Goal: Information Seeking & Learning: Learn about a topic

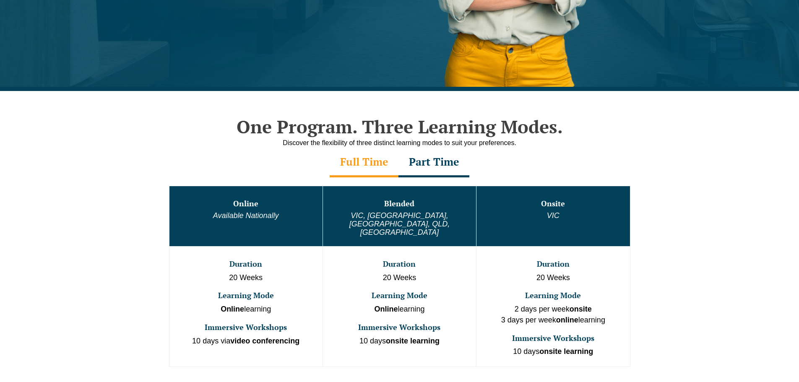
scroll to position [587, 0]
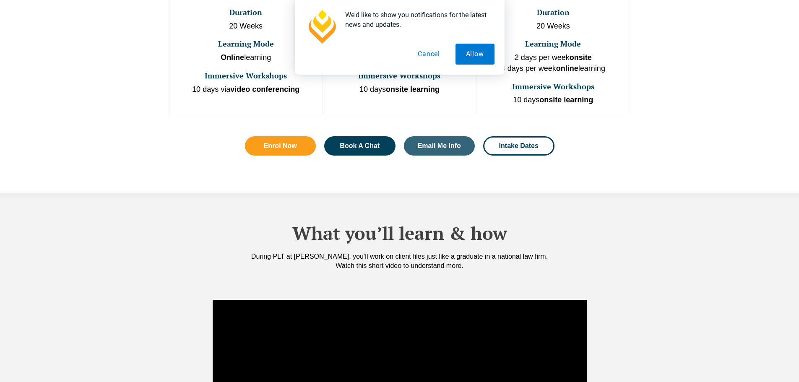
click at [438, 52] on button "Cancel" at bounding box center [428, 54] width 43 height 21
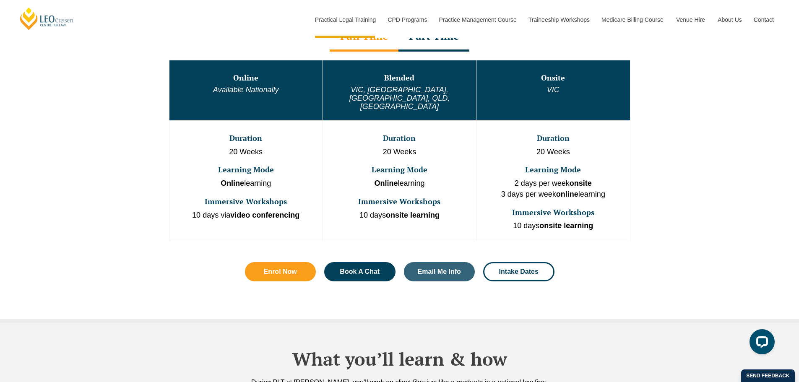
scroll to position [419, 0]
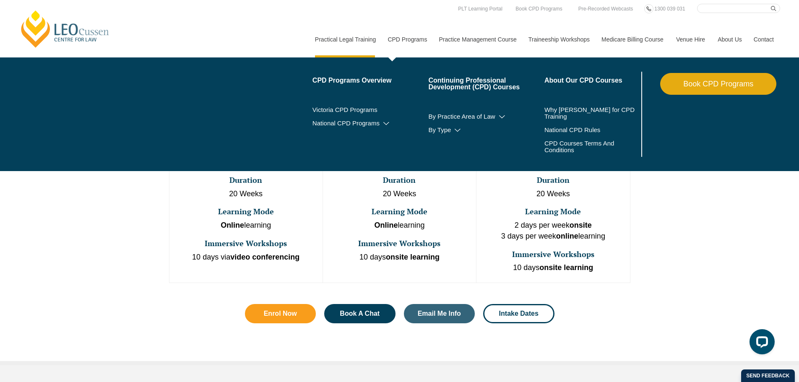
click at [394, 34] on link "CPD Programs" at bounding box center [406, 39] width 51 height 36
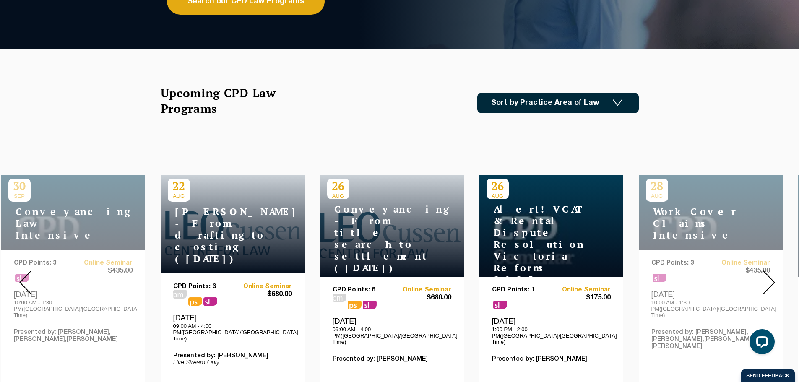
click at [21, 273] on img at bounding box center [25, 282] width 12 height 24
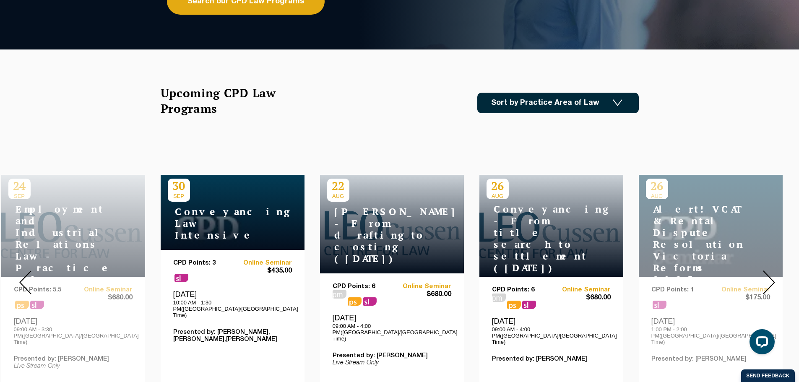
click at [21, 273] on img at bounding box center [25, 282] width 12 height 24
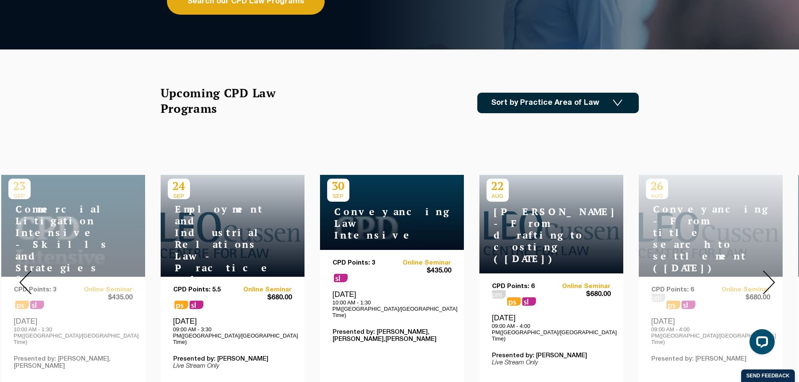
click at [21, 273] on img at bounding box center [25, 282] width 12 height 24
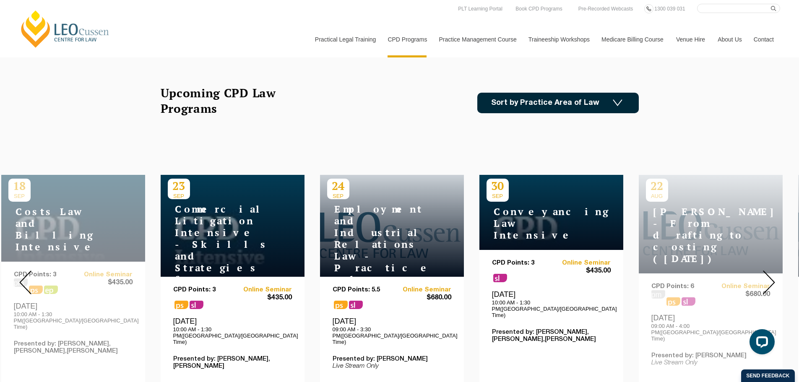
click at [22, 271] on img at bounding box center [25, 282] width 12 height 24
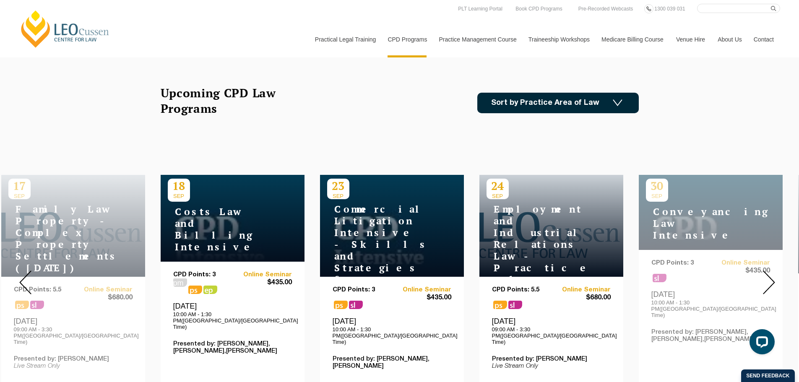
click at [21, 270] on img at bounding box center [25, 282] width 12 height 24
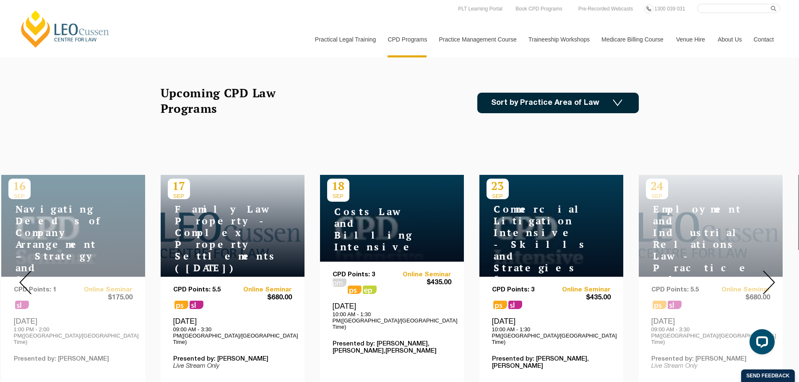
click at [21, 270] on img at bounding box center [25, 282] width 12 height 24
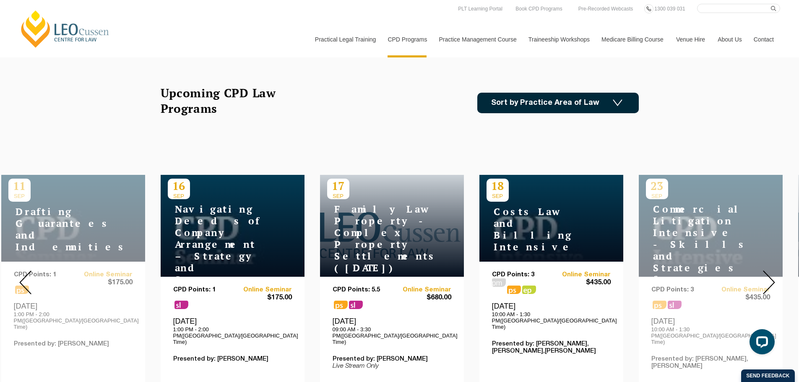
click at [21, 270] on img at bounding box center [25, 282] width 12 height 24
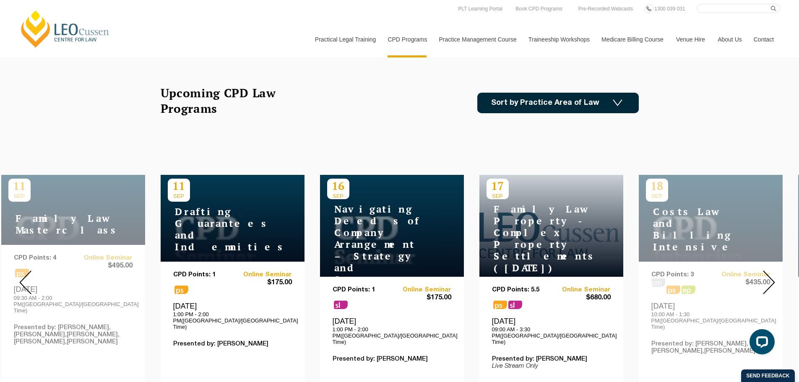
click at [21, 270] on img at bounding box center [25, 282] width 12 height 24
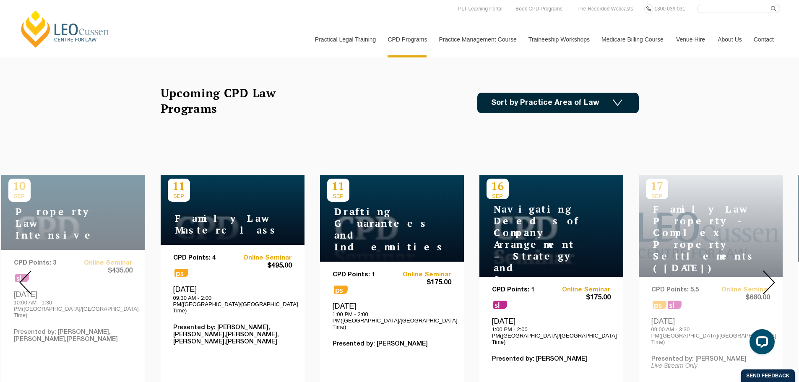
click at [21, 270] on img at bounding box center [25, 282] width 12 height 24
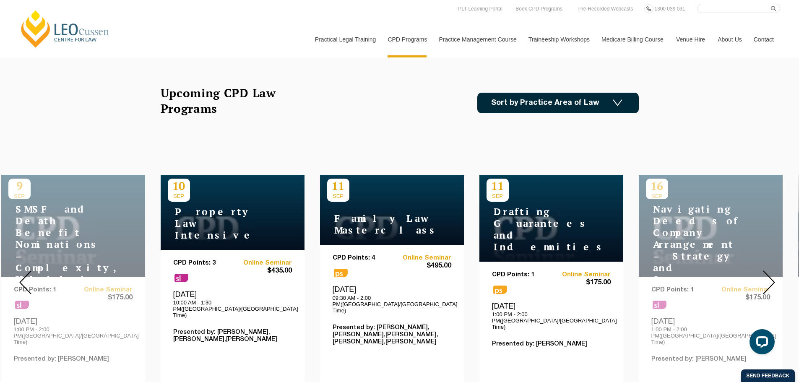
click at [21, 270] on img at bounding box center [25, 282] width 12 height 24
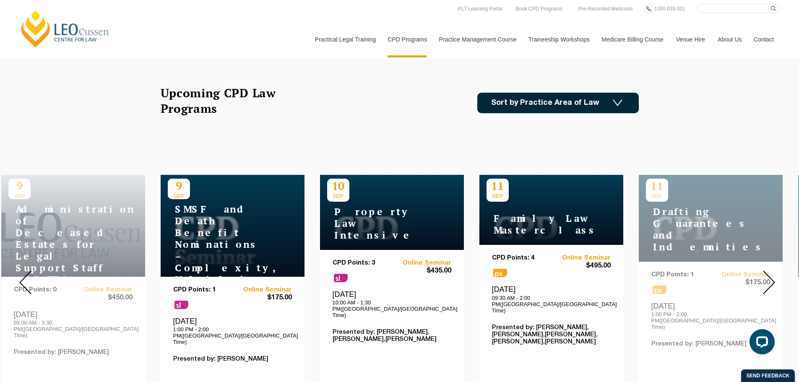
click at [21, 270] on img at bounding box center [25, 282] width 12 height 24
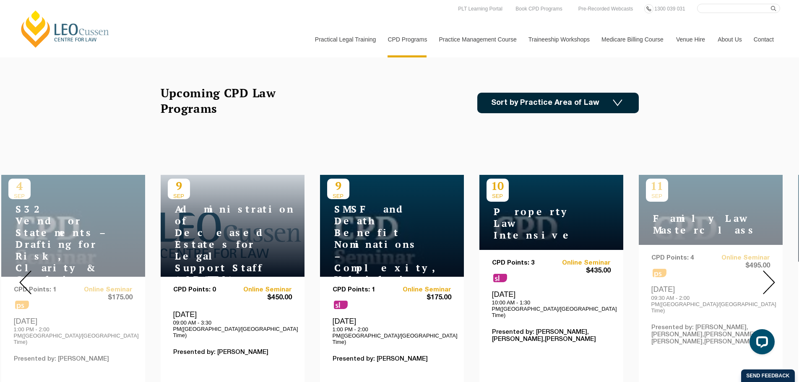
click at [21, 270] on img at bounding box center [25, 282] width 12 height 24
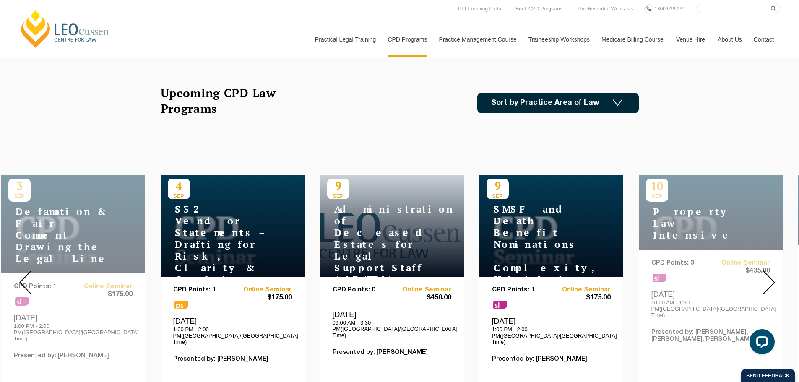
click at [21, 270] on img at bounding box center [25, 282] width 12 height 24
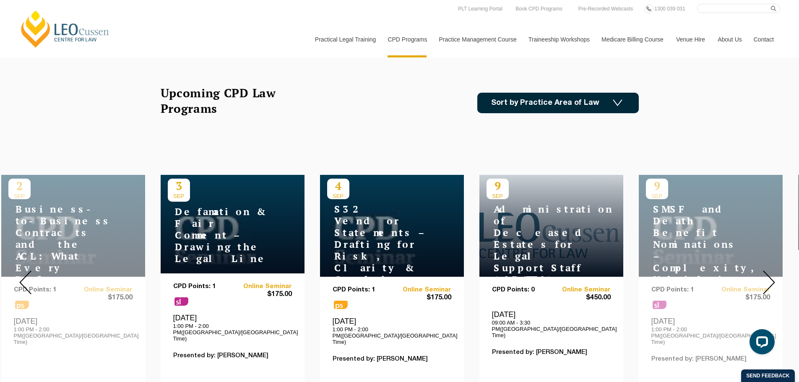
click at [21, 270] on img at bounding box center [25, 282] width 12 height 24
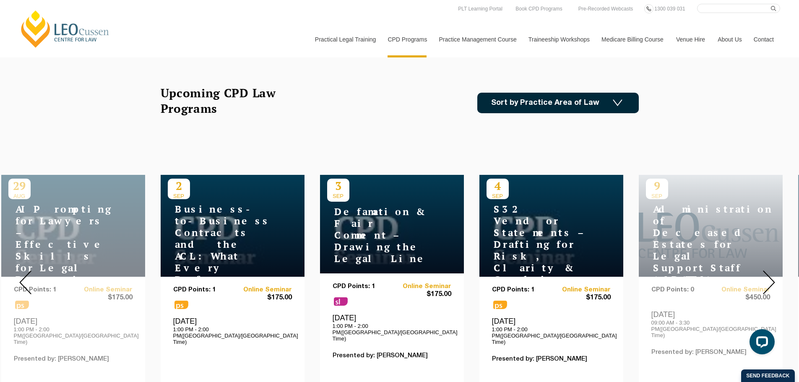
click at [21, 270] on img at bounding box center [25, 282] width 12 height 24
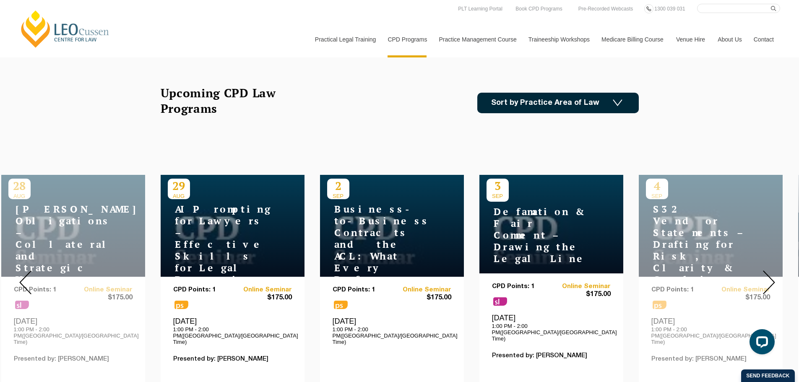
click at [21, 270] on img at bounding box center [25, 282] width 12 height 24
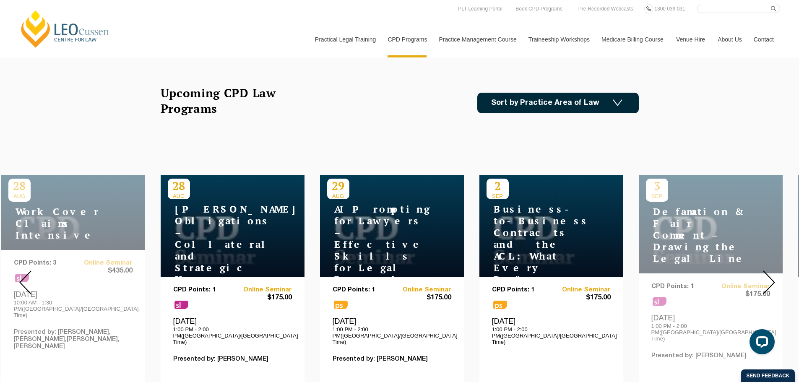
click at [21, 270] on img at bounding box center [25, 282] width 12 height 24
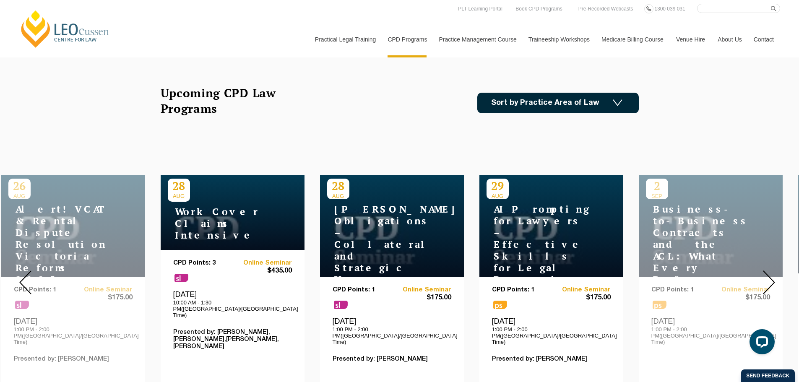
click at [21, 270] on img at bounding box center [25, 282] width 12 height 24
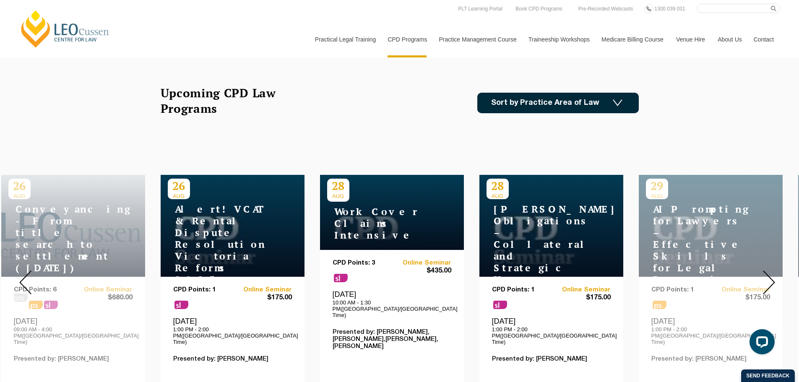
click at [21, 270] on img at bounding box center [25, 282] width 12 height 24
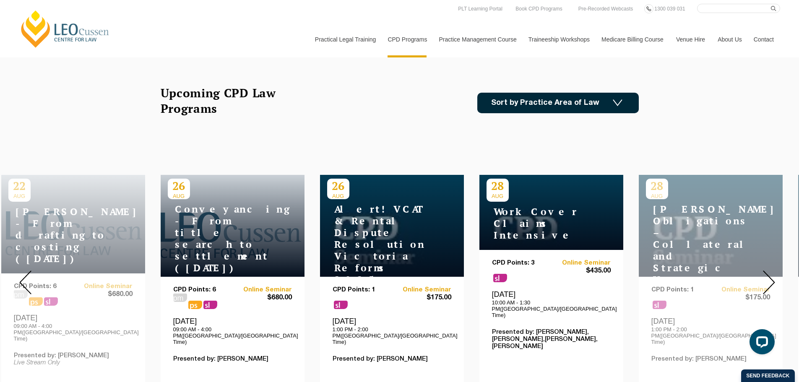
click at [21, 270] on img at bounding box center [25, 282] width 12 height 24
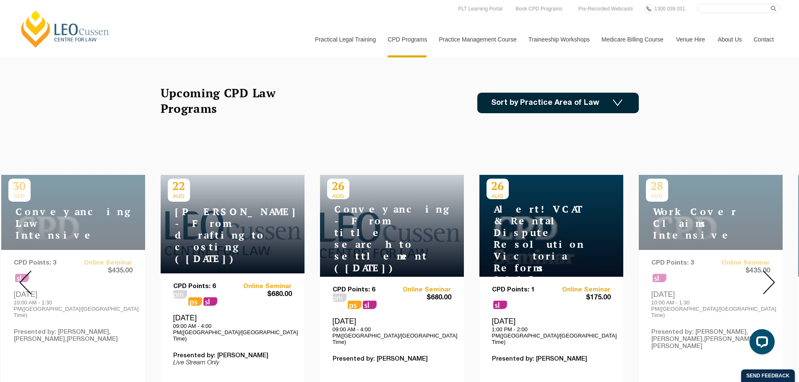
click at [21, 270] on img at bounding box center [25, 282] width 12 height 24
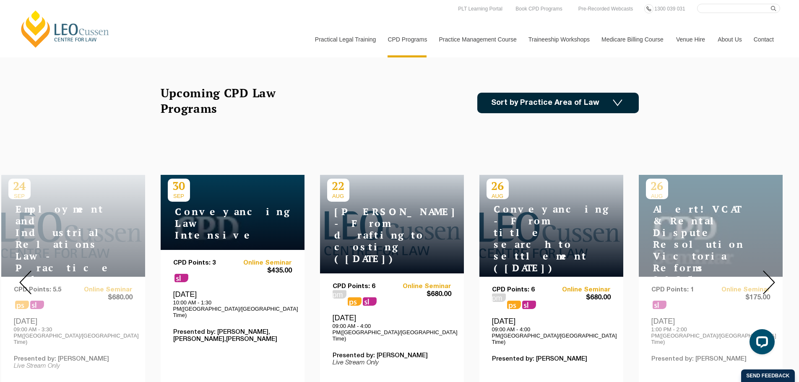
click at [21, 270] on img at bounding box center [25, 282] width 12 height 24
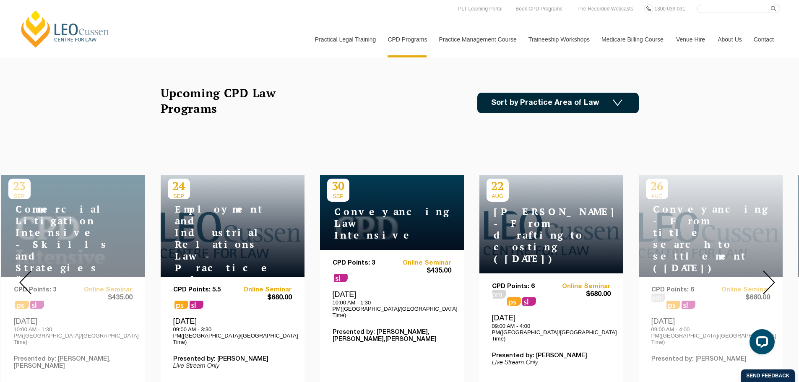
click at [21, 270] on img at bounding box center [25, 282] width 12 height 24
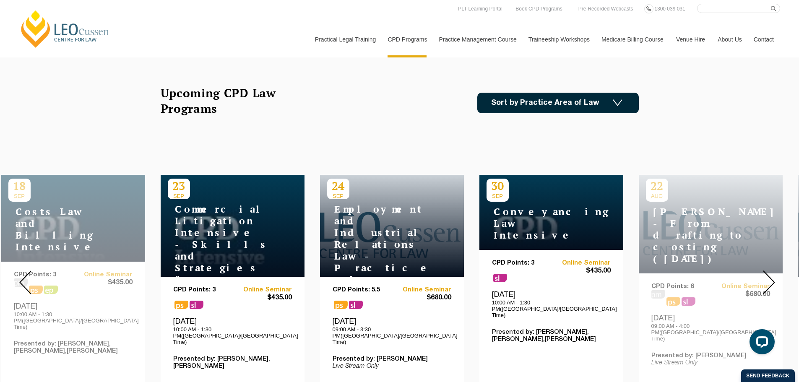
click at [21, 270] on img at bounding box center [25, 282] width 12 height 24
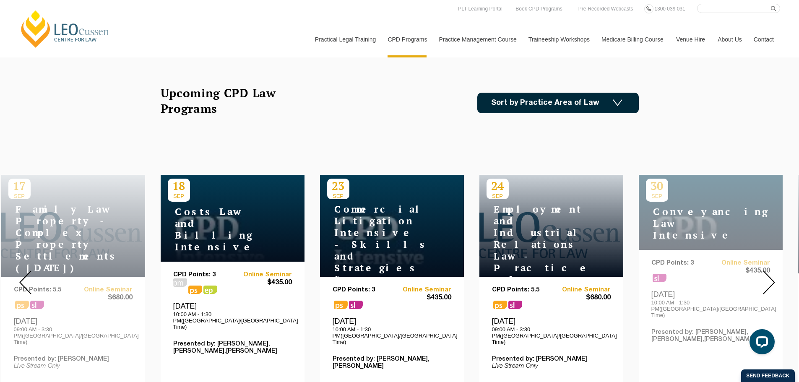
click at [21, 270] on img at bounding box center [25, 282] width 12 height 24
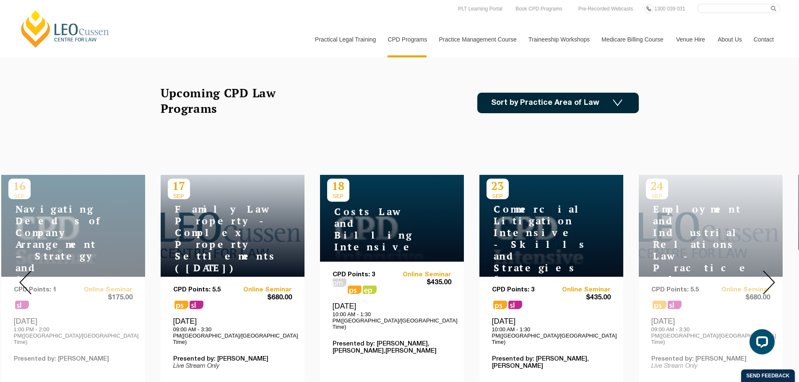
click at [21, 270] on img at bounding box center [25, 282] width 12 height 24
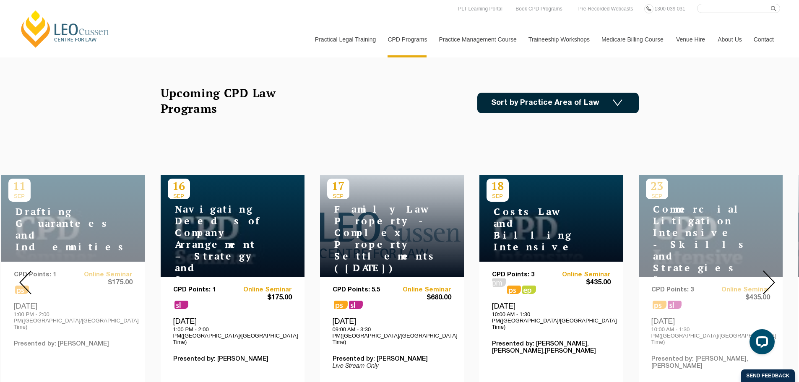
click at [21, 270] on img at bounding box center [25, 282] width 12 height 24
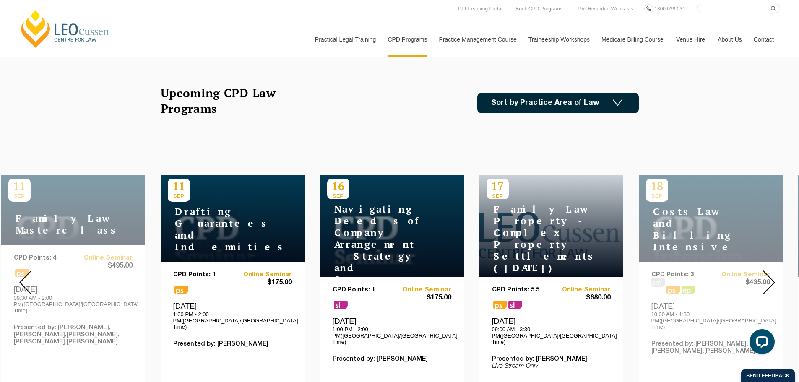
click at [21, 270] on img at bounding box center [25, 282] width 12 height 24
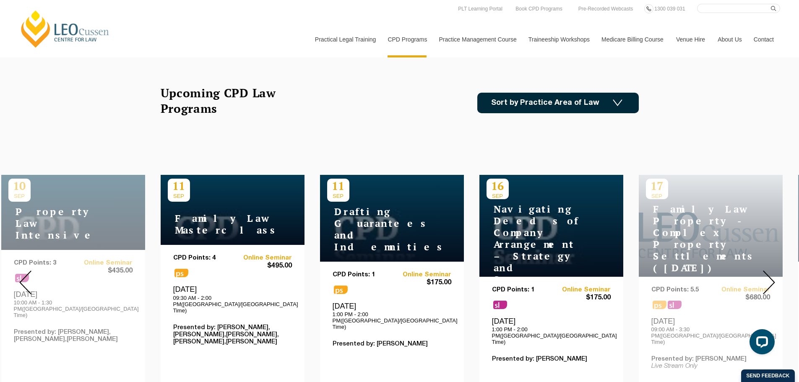
click at [21, 270] on img at bounding box center [25, 282] width 12 height 24
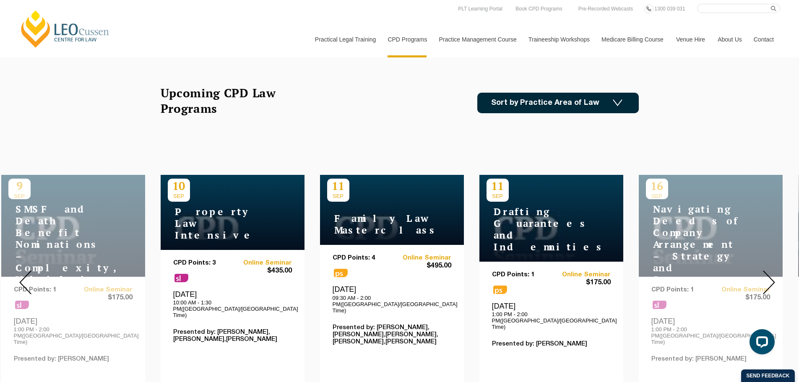
click at [21, 270] on img at bounding box center [25, 282] width 12 height 24
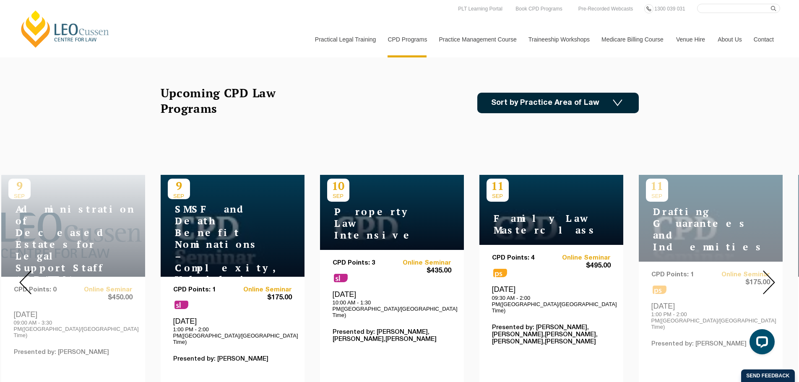
click at [21, 270] on img at bounding box center [25, 282] width 12 height 24
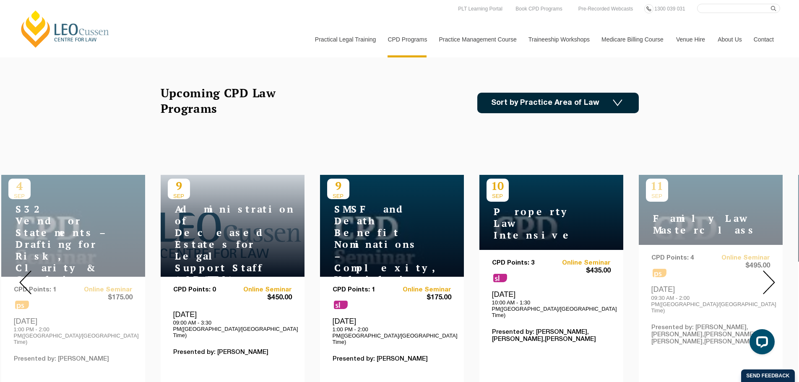
click at [21, 270] on img at bounding box center [25, 282] width 12 height 24
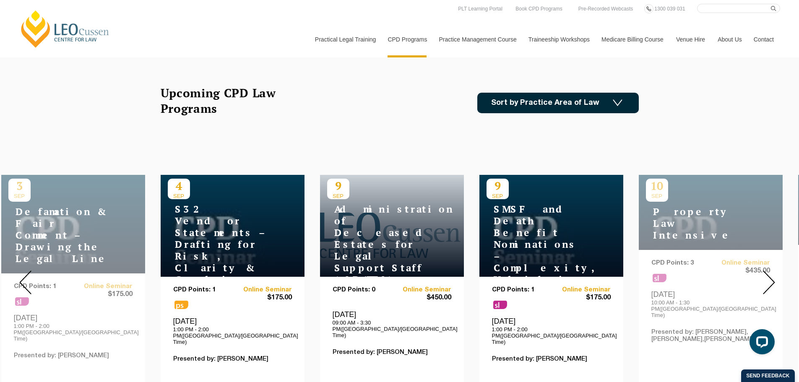
click at [21, 270] on img at bounding box center [25, 282] width 12 height 24
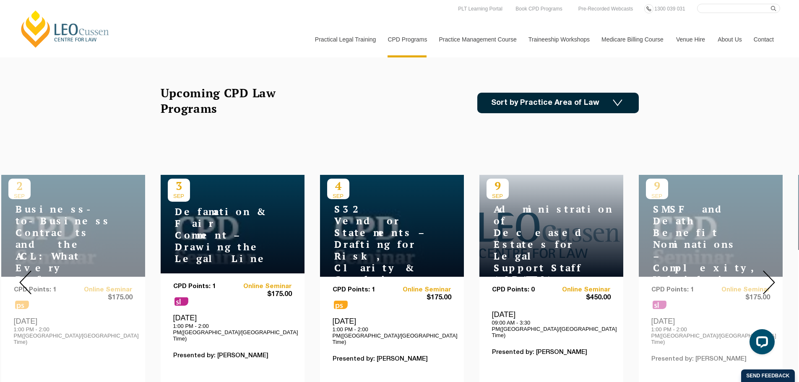
click at [21, 270] on img at bounding box center [25, 282] width 12 height 24
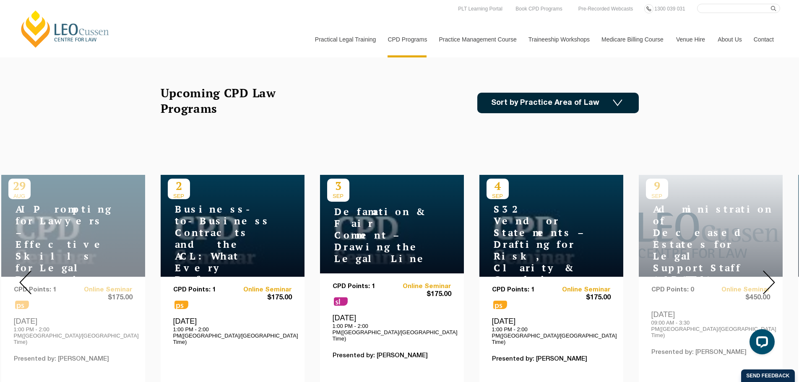
click at [21, 270] on img at bounding box center [25, 282] width 12 height 24
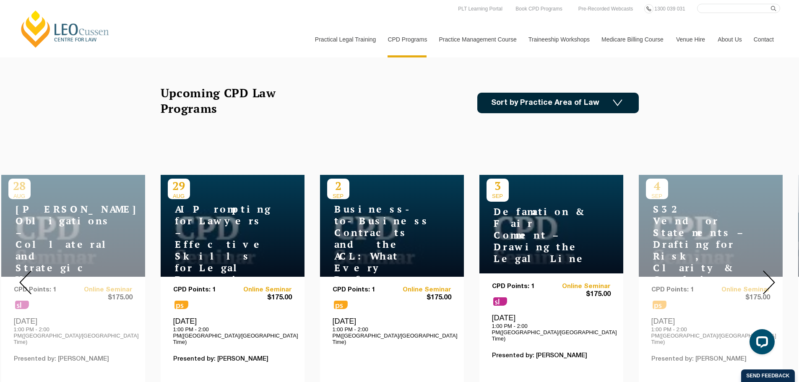
click at [21, 270] on img at bounding box center [25, 282] width 12 height 24
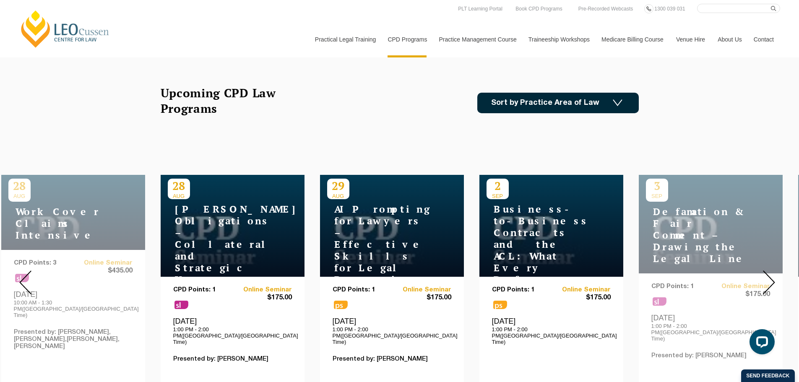
click at [21, 270] on img at bounding box center [25, 282] width 12 height 24
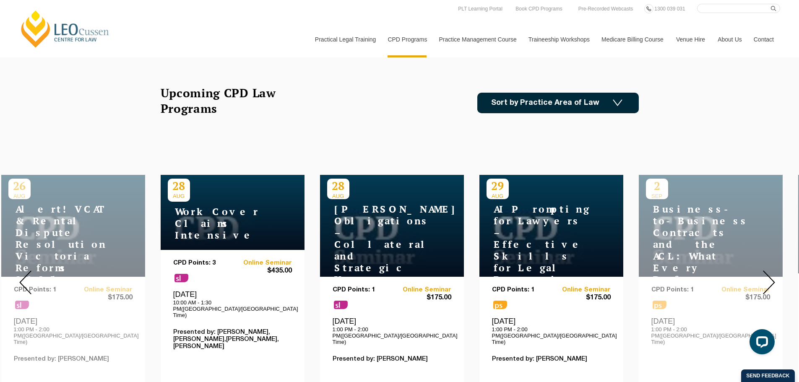
click at [21, 270] on img at bounding box center [25, 282] width 12 height 24
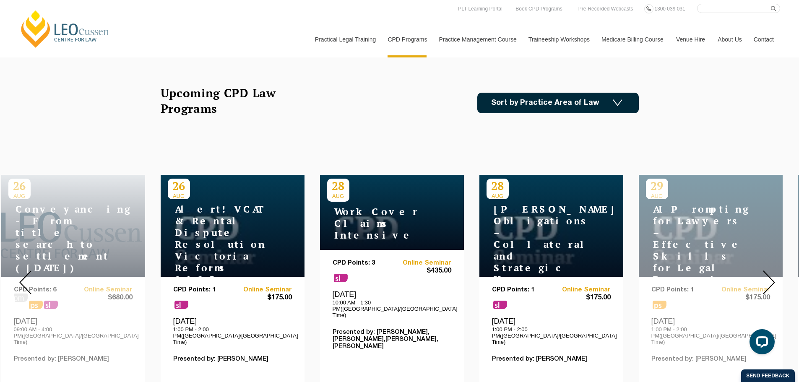
click at [21, 270] on img at bounding box center [25, 282] width 12 height 24
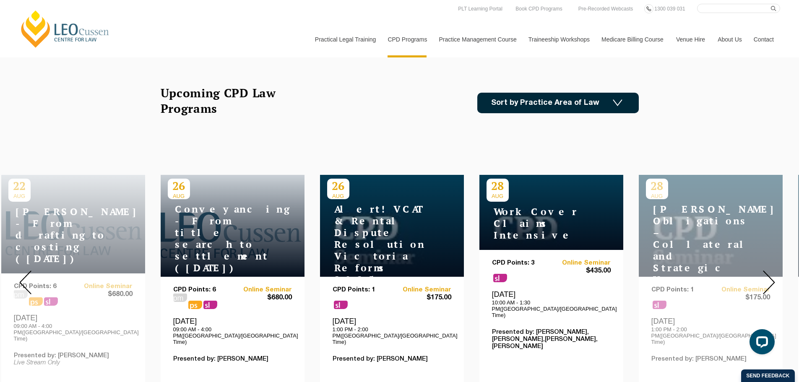
click at [21, 270] on img at bounding box center [25, 282] width 12 height 24
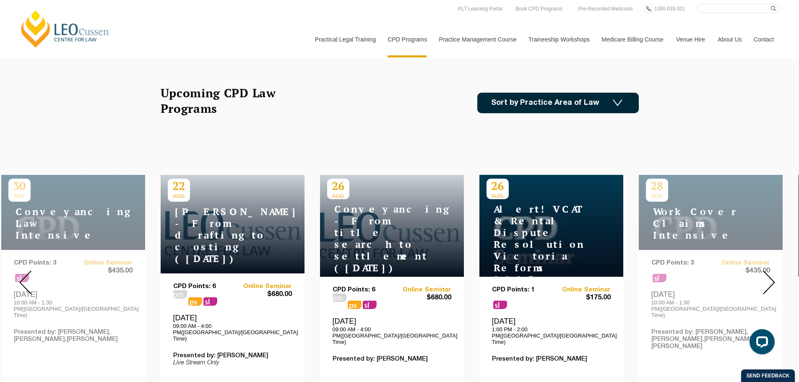
click at [21, 270] on img at bounding box center [25, 282] width 12 height 24
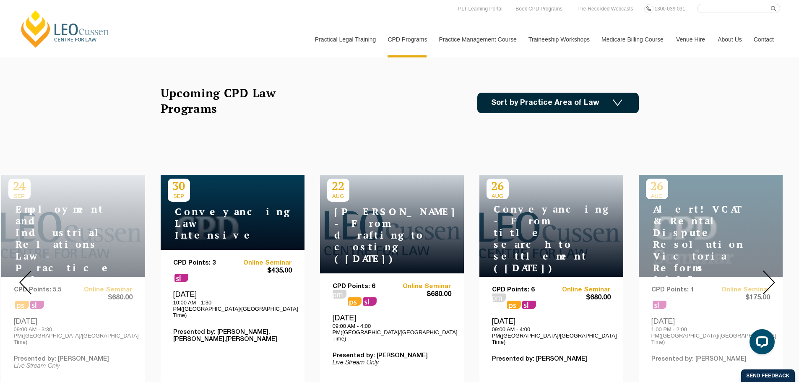
click at [21, 270] on img at bounding box center [25, 282] width 12 height 24
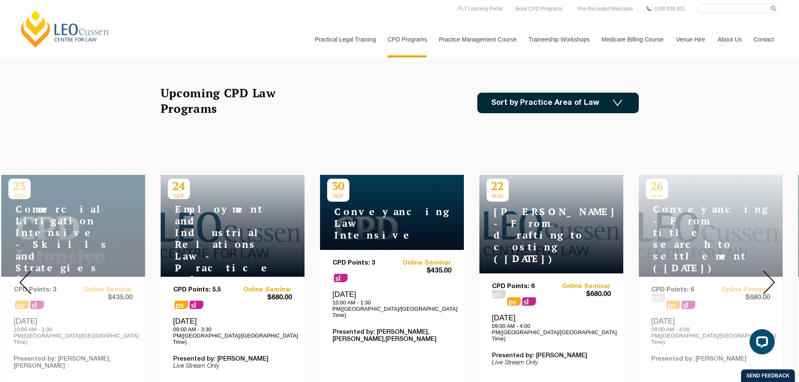
click at [21, 270] on img at bounding box center [25, 282] width 12 height 24
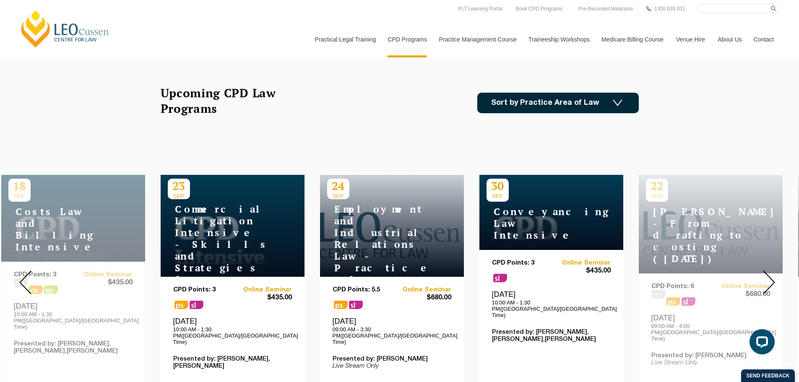
click at [21, 270] on img at bounding box center [25, 282] width 12 height 24
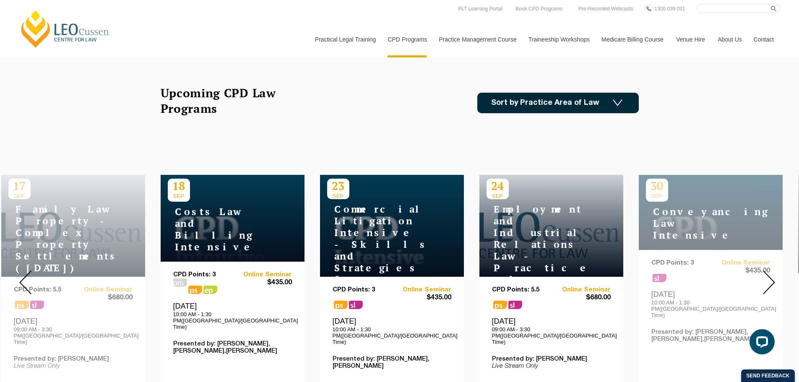
click at [21, 270] on img at bounding box center [25, 282] width 12 height 24
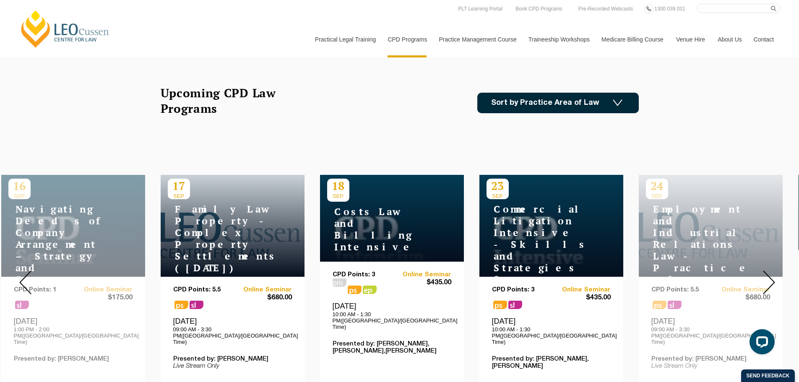
click at [21, 270] on img at bounding box center [25, 282] width 12 height 24
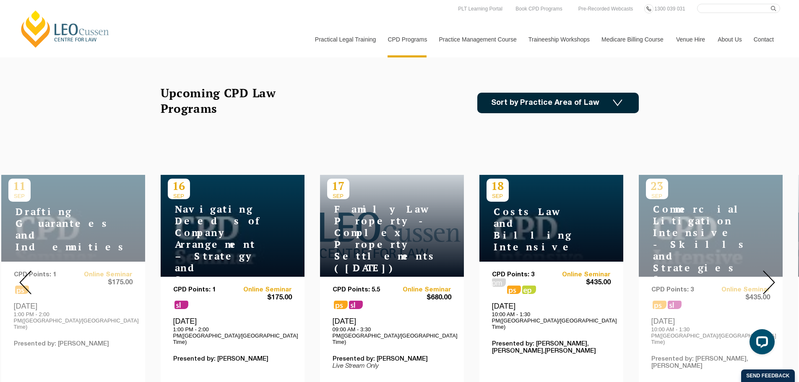
click at [21, 270] on img at bounding box center [25, 282] width 12 height 24
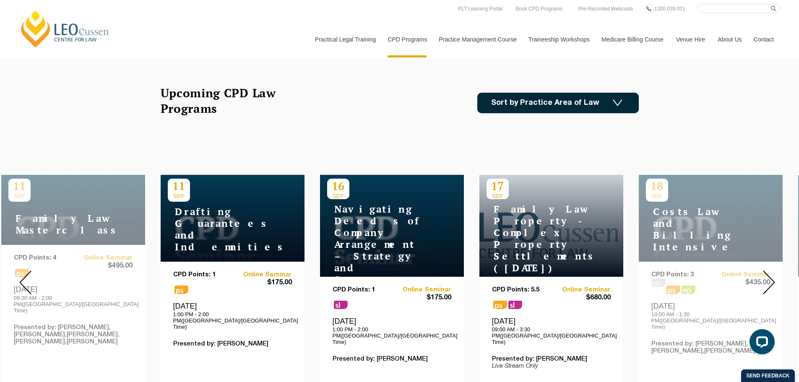
click at [21, 270] on img at bounding box center [25, 282] width 12 height 24
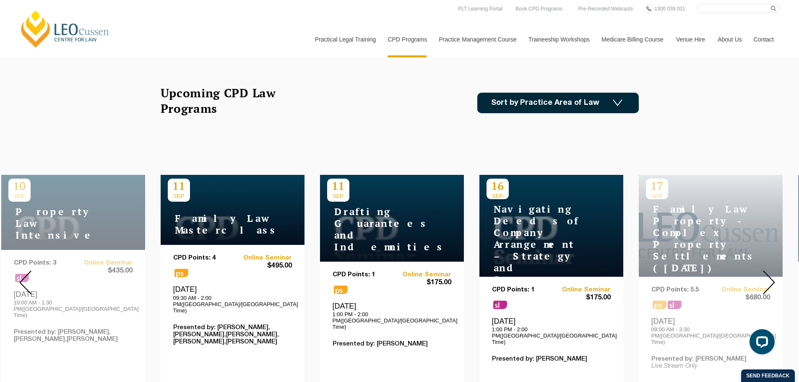
click at [21, 270] on img at bounding box center [25, 282] width 12 height 24
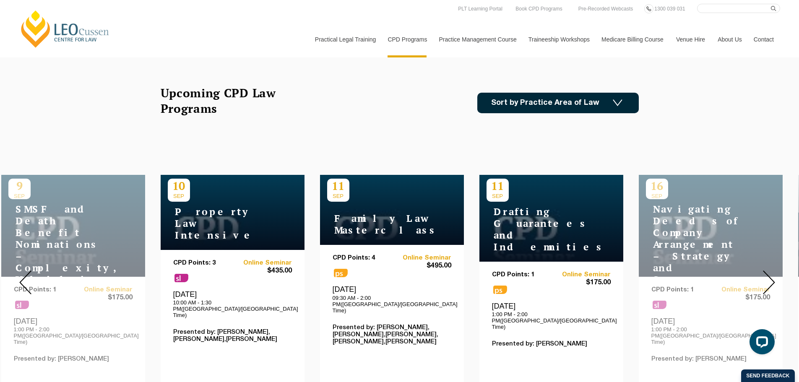
click at [21, 270] on img at bounding box center [25, 282] width 12 height 24
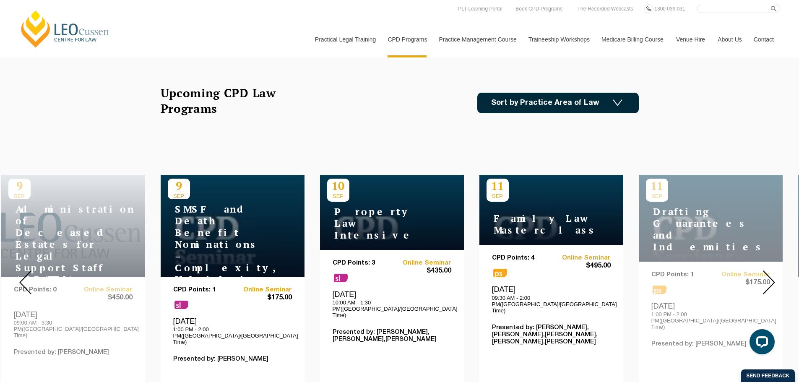
click at [21, 270] on img at bounding box center [25, 282] width 12 height 24
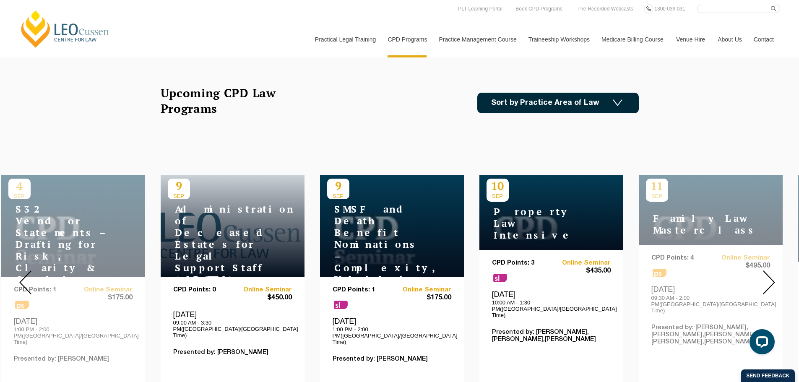
click at [21, 270] on img at bounding box center [25, 282] width 12 height 24
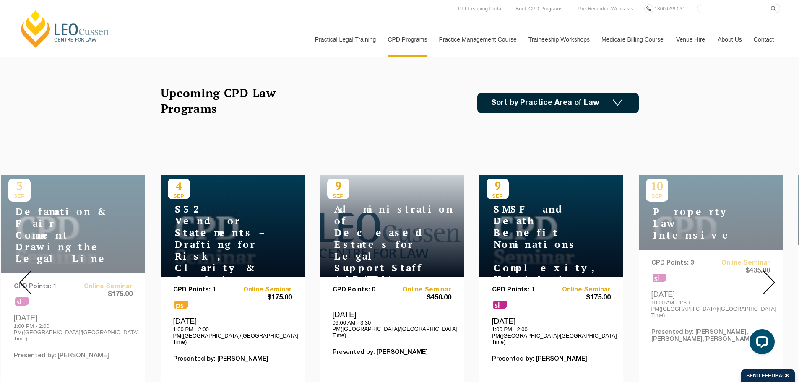
click at [21, 270] on img at bounding box center [25, 282] width 12 height 24
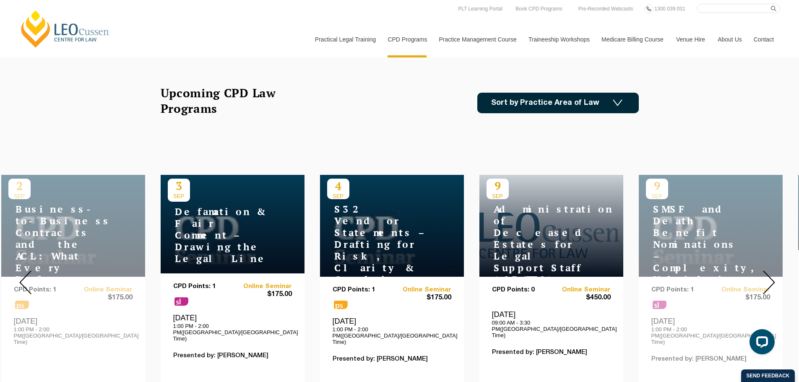
click at [21, 270] on img at bounding box center [25, 282] width 12 height 24
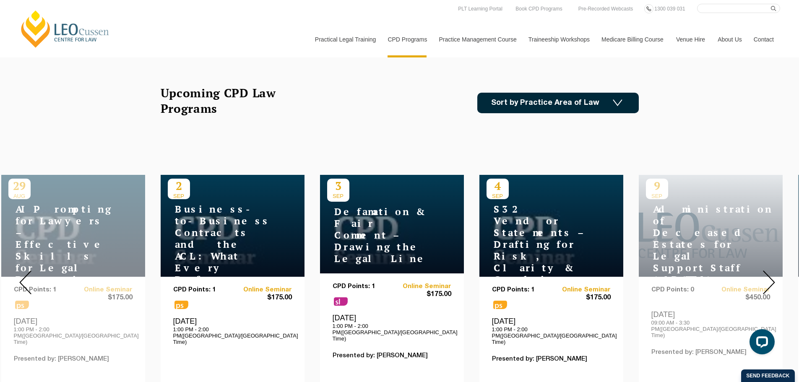
click at [21, 270] on img at bounding box center [25, 282] width 12 height 24
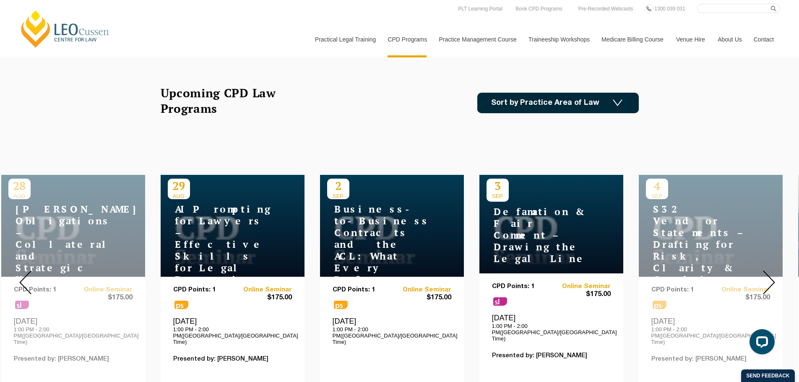
click at [21, 270] on img at bounding box center [25, 282] width 12 height 24
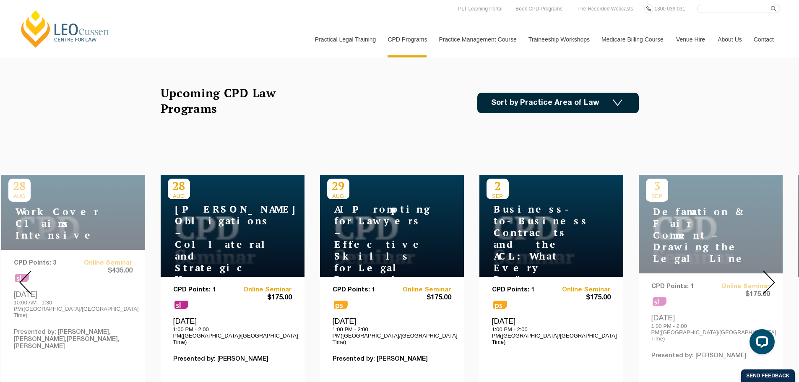
click at [21, 270] on img at bounding box center [25, 282] width 12 height 24
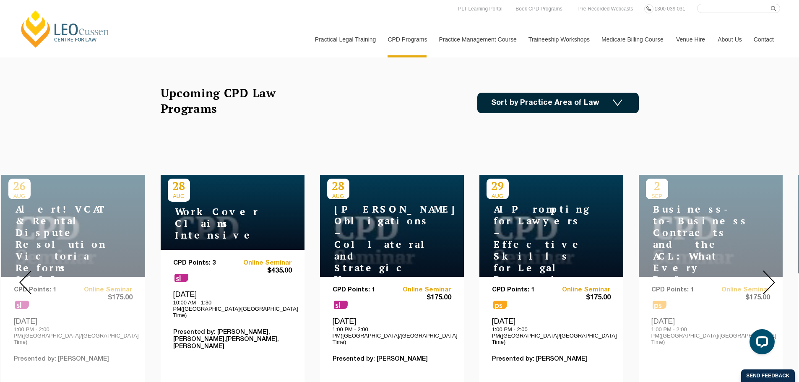
click at [21, 270] on img at bounding box center [25, 282] width 12 height 24
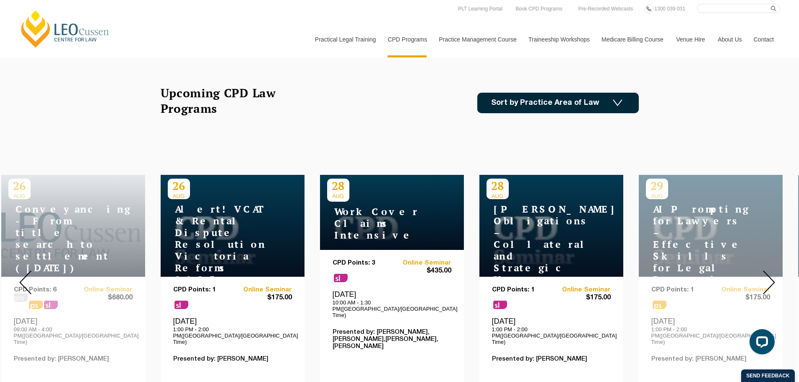
click at [21, 270] on img at bounding box center [25, 282] width 12 height 24
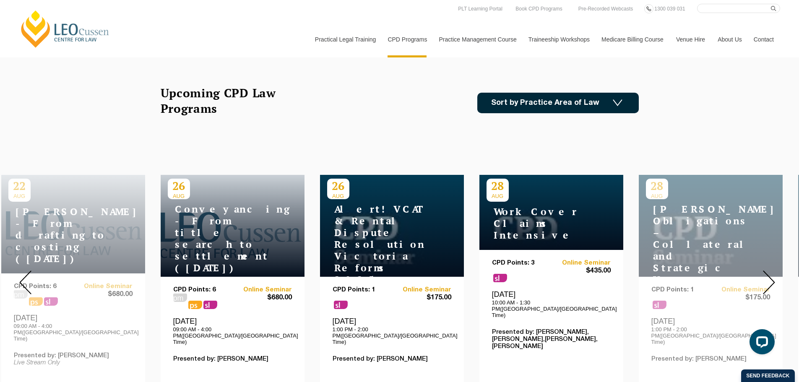
click at [21, 270] on img at bounding box center [25, 282] width 12 height 24
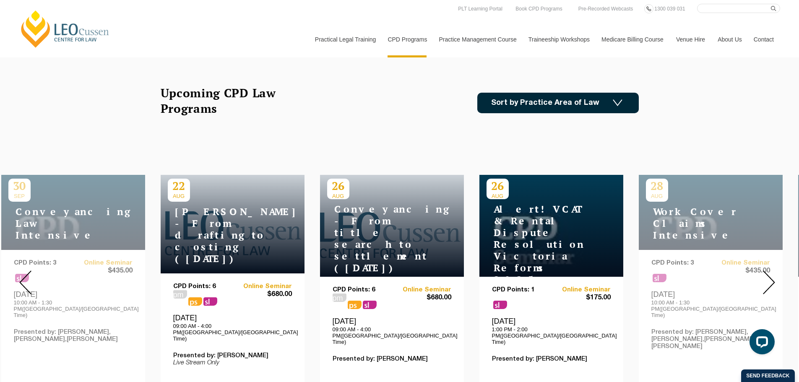
click at [21, 270] on img at bounding box center [25, 282] width 12 height 24
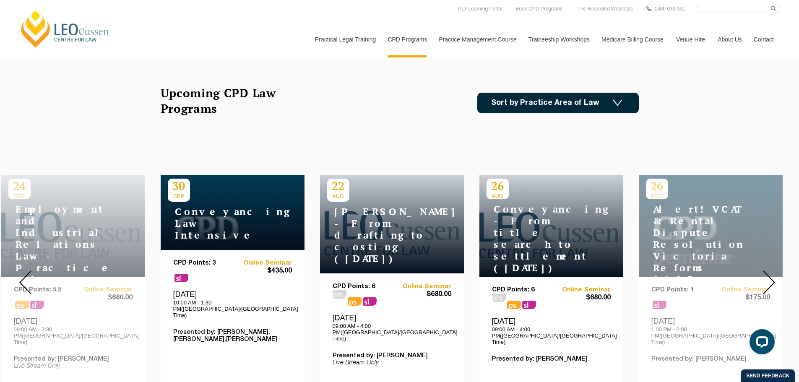
click at [21, 270] on img at bounding box center [25, 282] width 12 height 24
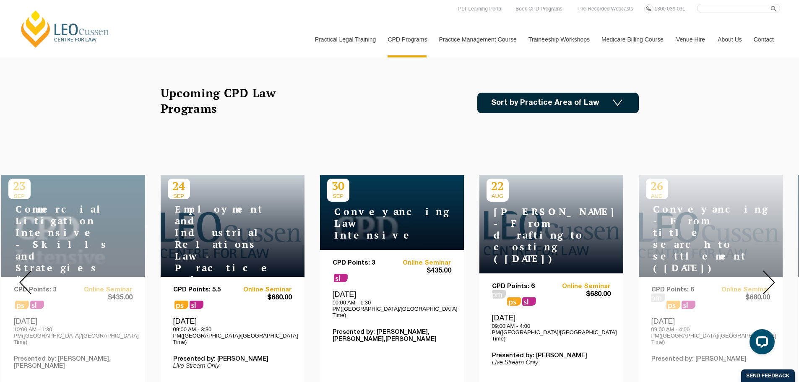
click at [21, 270] on img at bounding box center [25, 282] width 12 height 24
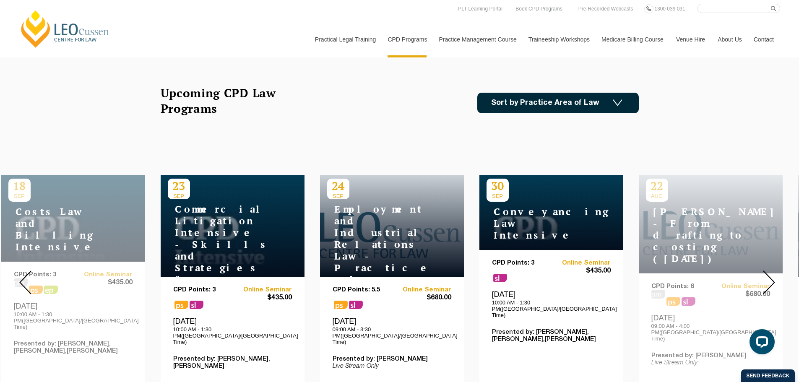
click at [21, 270] on img at bounding box center [25, 282] width 12 height 24
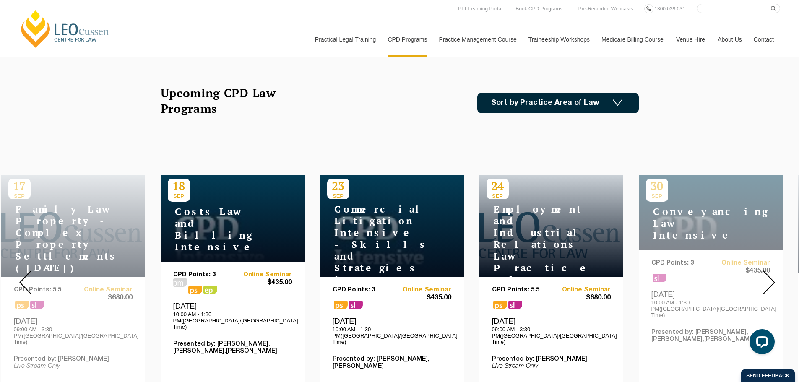
click at [21, 270] on img at bounding box center [25, 282] width 12 height 24
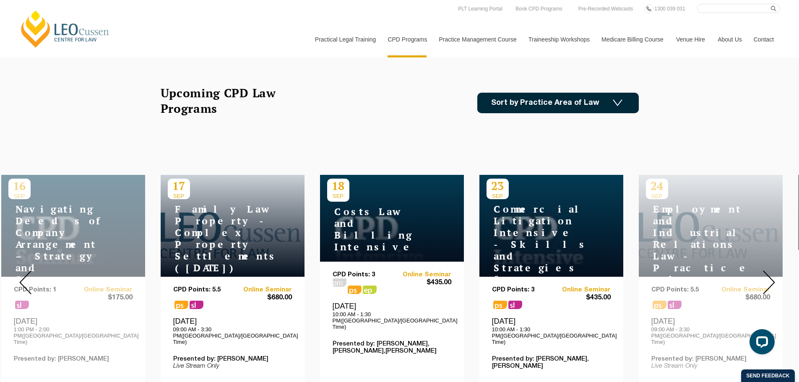
click at [528, 106] on link "Sort by Practice Area of Law" at bounding box center [557, 103] width 161 height 21
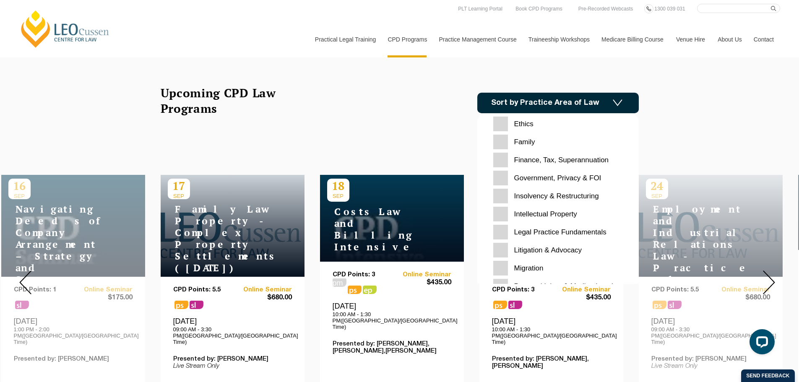
scroll to position [210, 0]
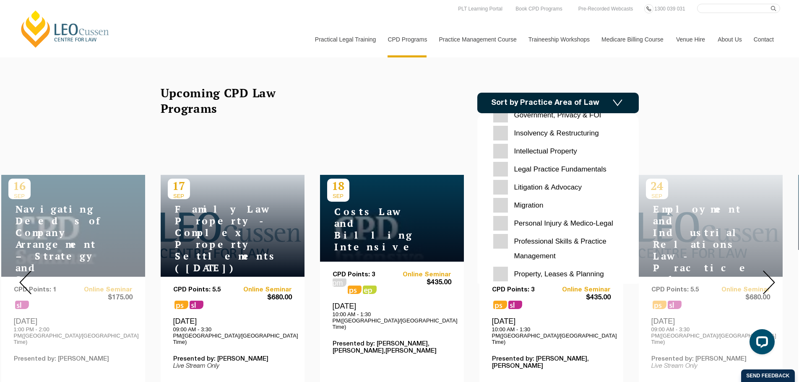
click at [501, 186] on Advocacy "Litigation & Advocacy" at bounding box center [558, 187] width 130 height 15
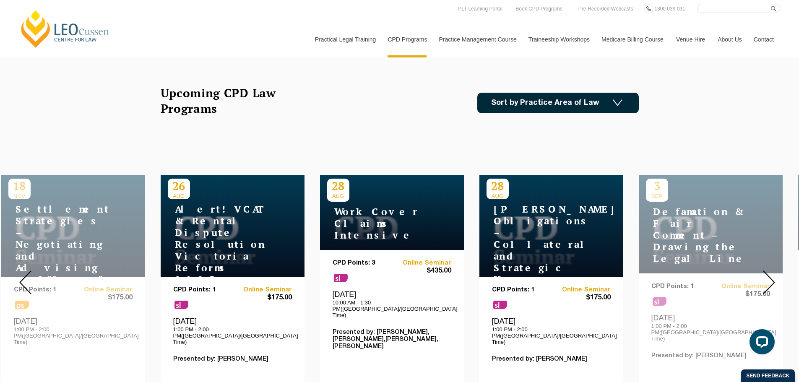
click at [30, 270] on img at bounding box center [25, 282] width 12 height 24
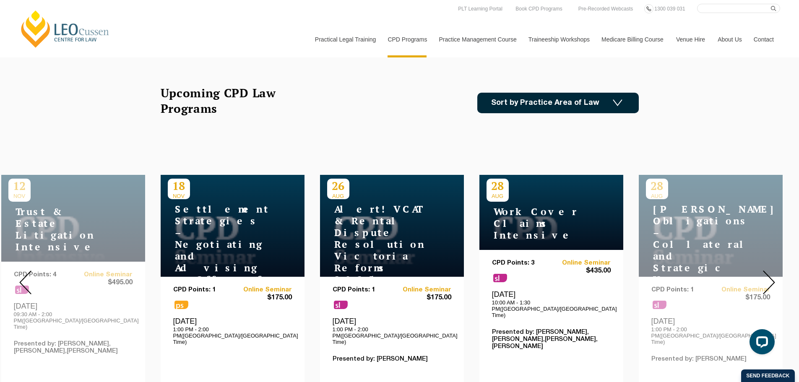
click at [30, 270] on img at bounding box center [25, 282] width 12 height 24
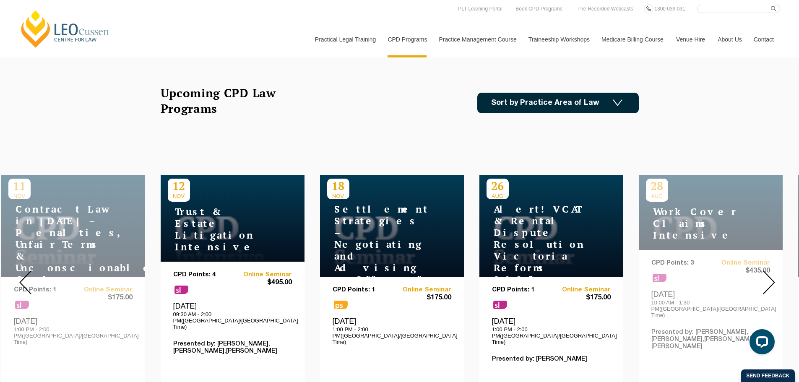
click at [30, 270] on img at bounding box center [25, 282] width 12 height 24
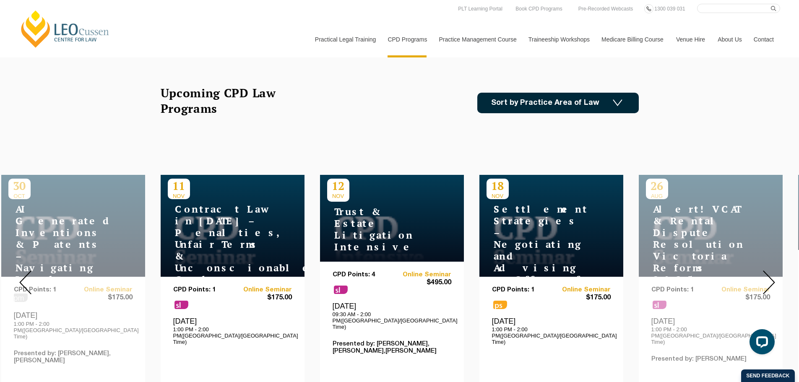
click at [763, 276] on img at bounding box center [769, 282] width 12 height 24
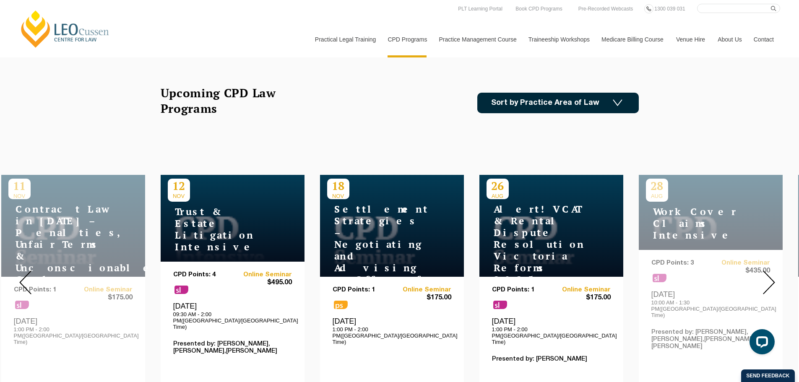
click at [763, 277] on img at bounding box center [769, 282] width 12 height 24
click at [764, 277] on img at bounding box center [769, 282] width 12 height 24
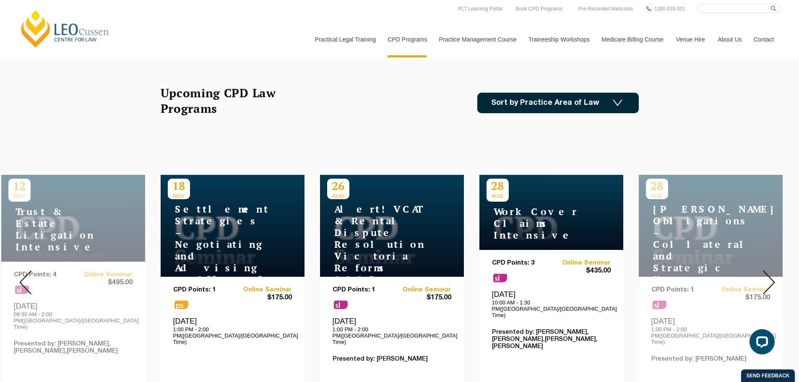
click at [764, 277] on img at bounding box center [769, 282] width 12 height 24
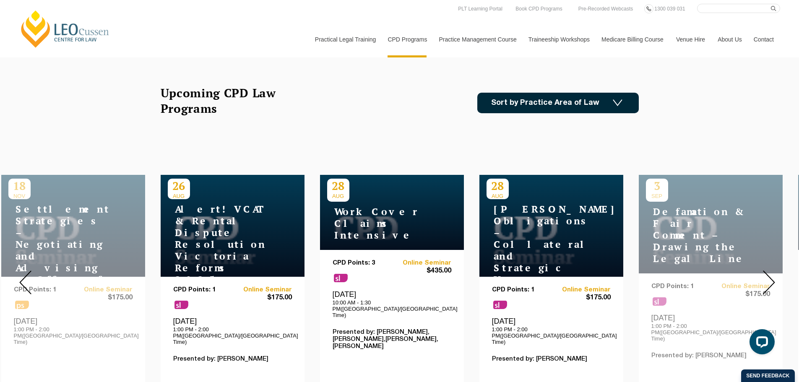
click at [764, 277] on img at bounding box center [769, 282] width 12 height 24
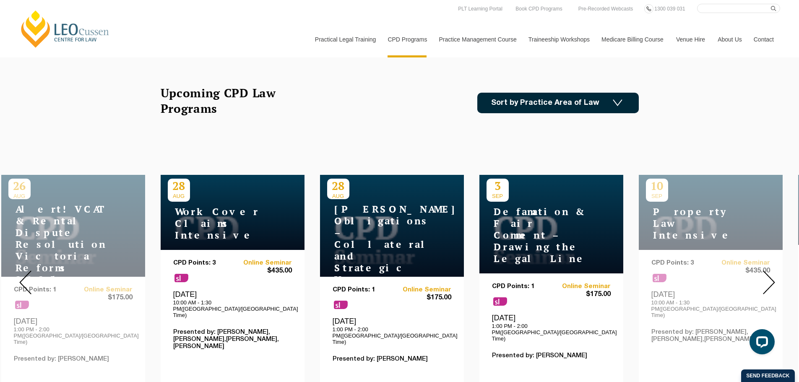
click at [764, 277] on img at bounding box center [769, 282] width 12 height 24
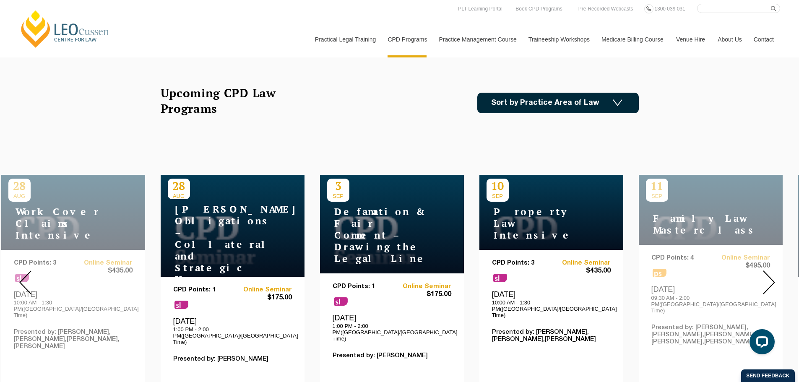
click at [764, 277] on img at bounding box center [769, 282] width 12 height 24
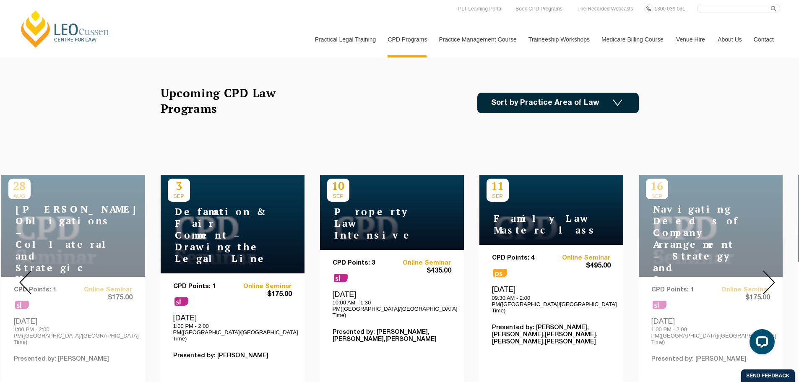
click at [764, 277] on img at bounding box center [769, 282] width 12 height 24
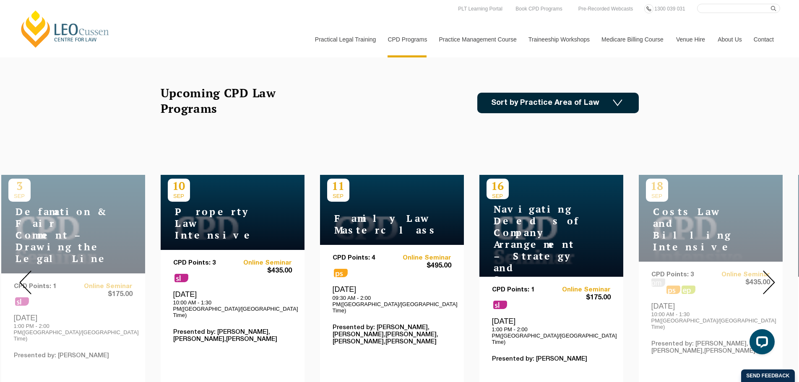
click at [764, 277] on img at bounding box center [769, 282] width 12 height 24
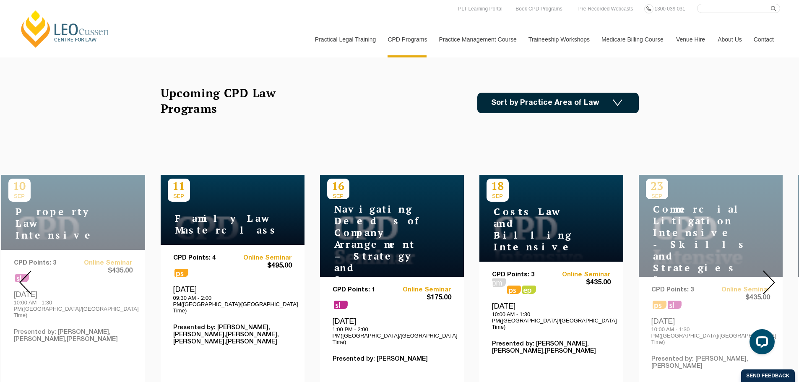
click at [764, 277] on img at bounding box center [769, 282] width 12 height 24
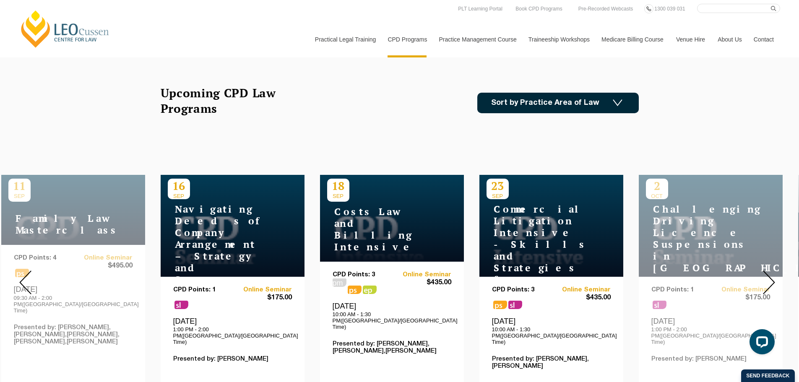
click at [764, 277] on img at bounding box center [769, 282] width 12 height 24
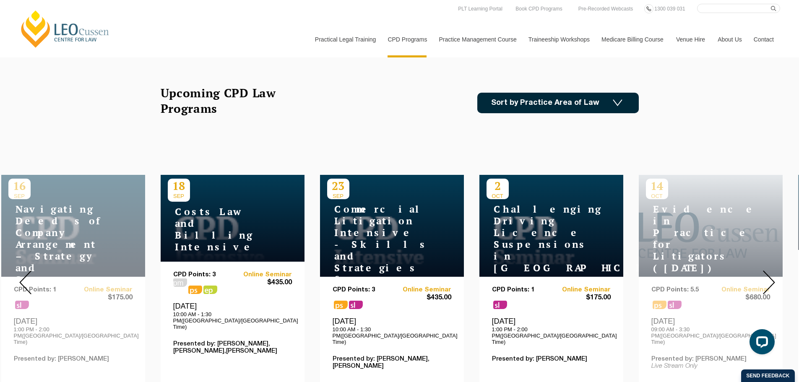
click at [764, 277] on img at bounding box center [769, 282] width 12 height 24
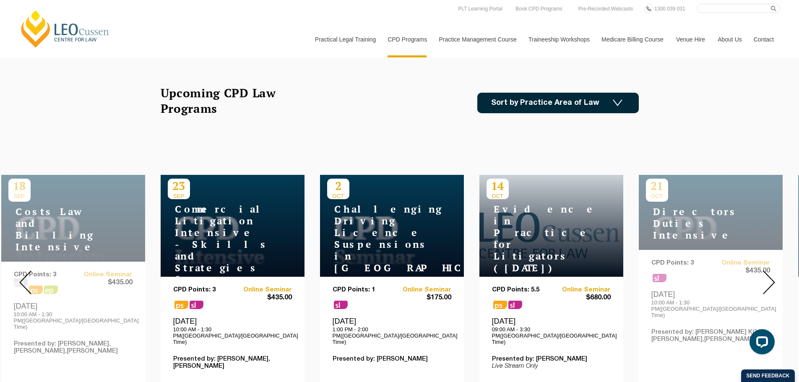
click at [764, 277] on img at bounding box center [769, 282] width 12 height 24
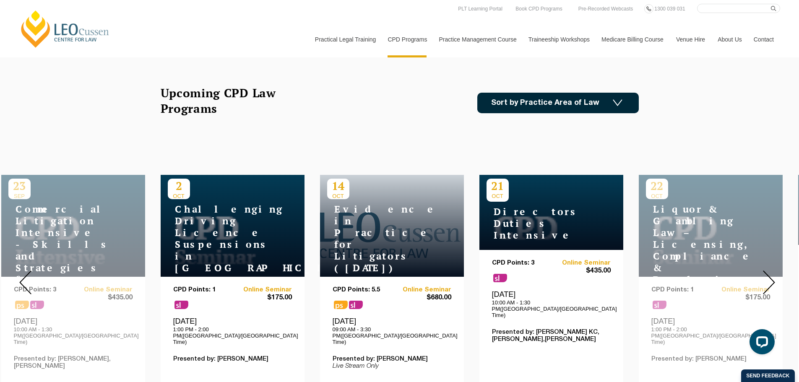
click at [764, 277] on img at bounding box center [769, 282] width 12 height 24
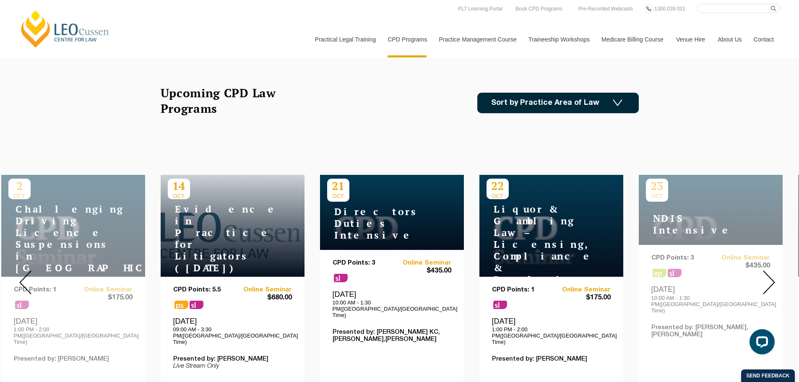
click at [764, 277] on img at bounding box center [769, 282] width 12 height 24
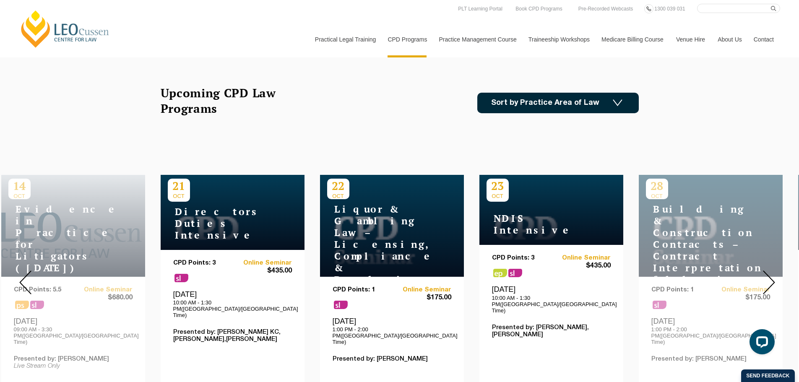
click at [764, 277] on img at bounding box center [769, 282] width 12 height 24
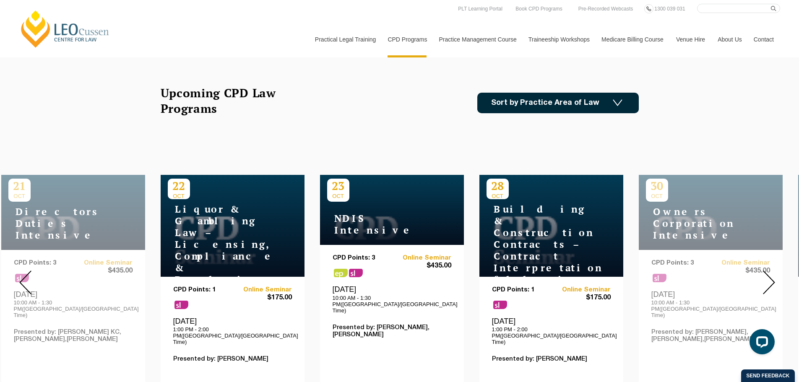
click at [764, 277] on img at bounding box center [769, 282] width 12 height 24
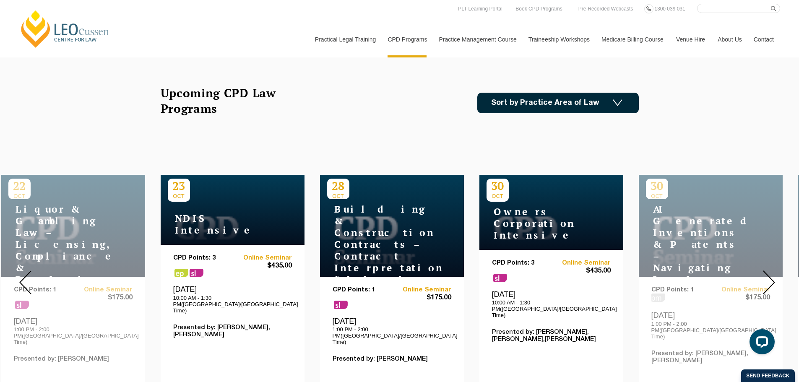
click at [764, 277] on img at bounding box center [769, 282] width 12 height 24
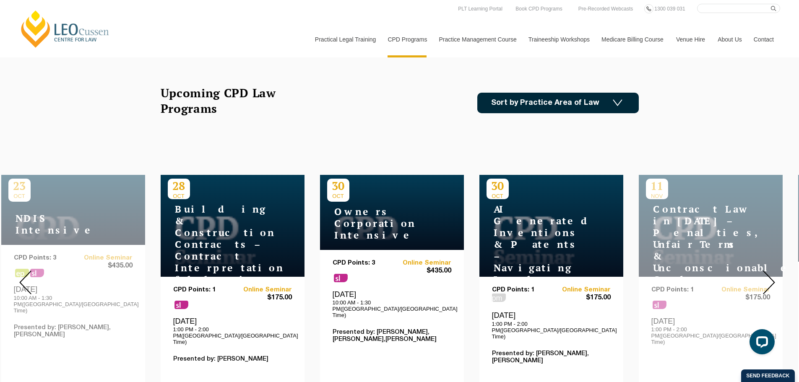
click at [764, 277] on img at bounding box center [769, 282] width 12 height 24
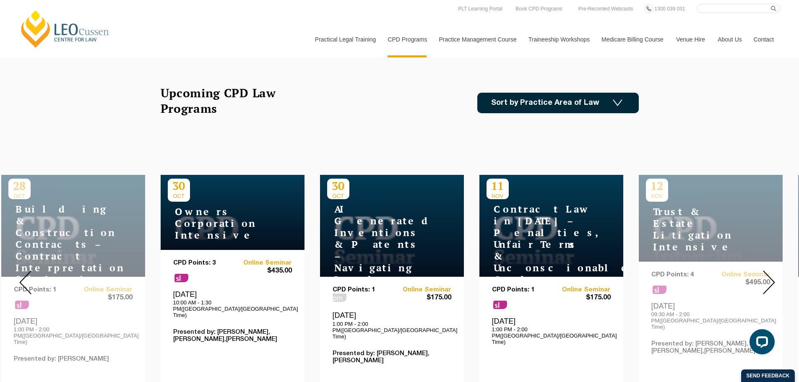
click at [764, 277] on img at bounding box center [769, 282] width 12 height 24
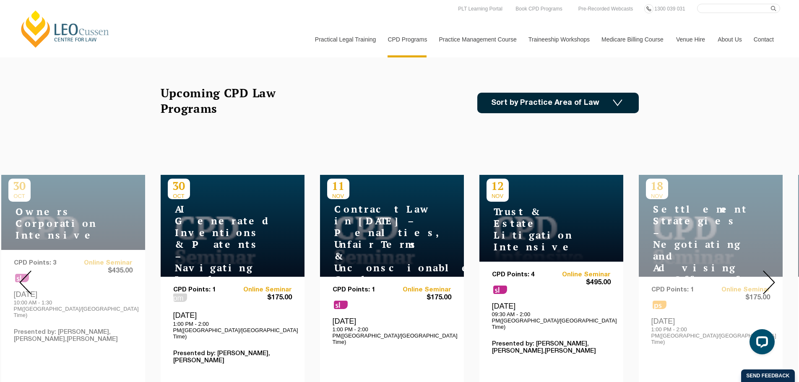
click at [764, 277] on img at bounding box center [769, 282] width 12 height 24
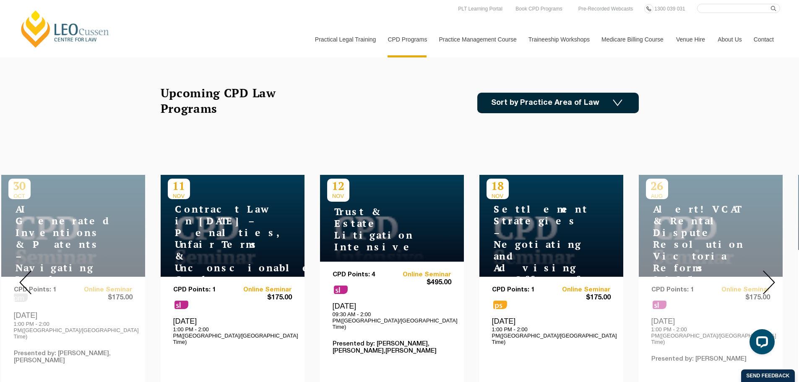
click at [764, 277] on img at bounding box center [769, 282] width 12 height 24
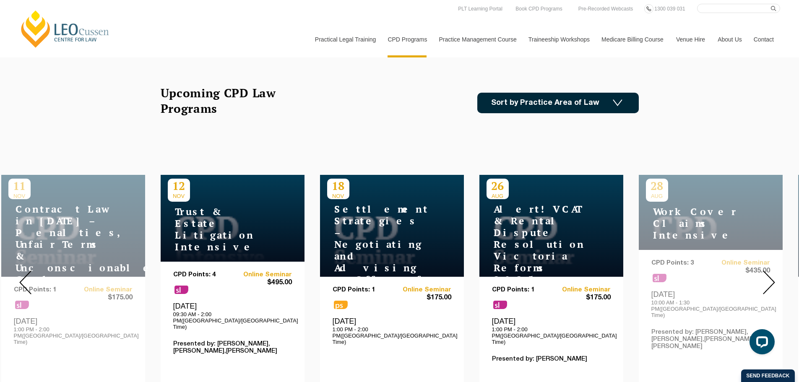
click at [764, 277] on img at bounding box center [769, 282] width 12 height 24
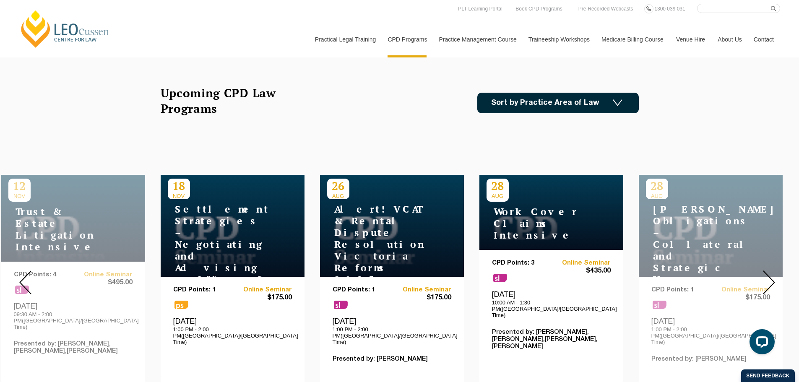
click at [764, 277] on img at bounding box center [769, 282] width 12 height 24
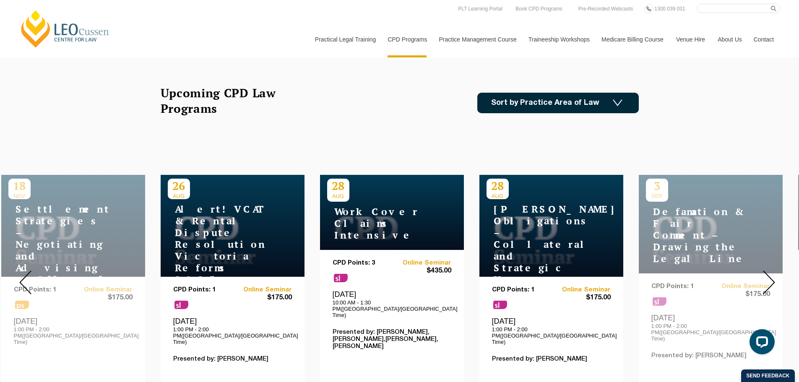
click at [764, 277] on img at bounding box center [769, 282] width 12 height 24
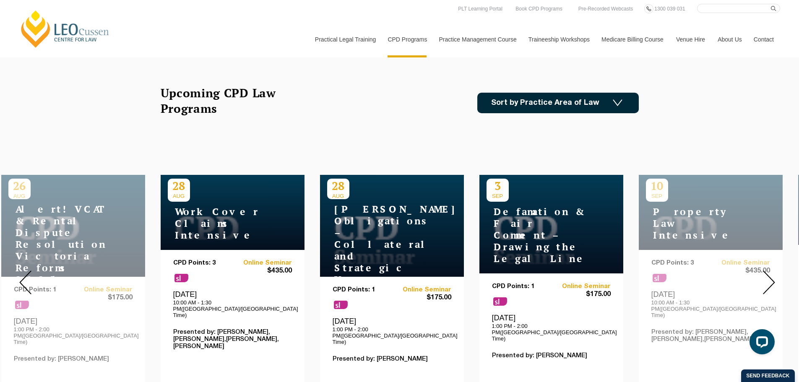
click at [764, 277] on img at bounding box center [769, 282] width 12 height 24
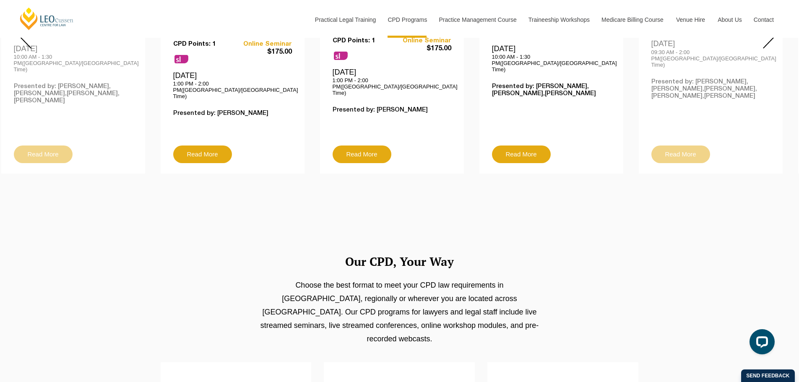
scroll to position [503, 0]
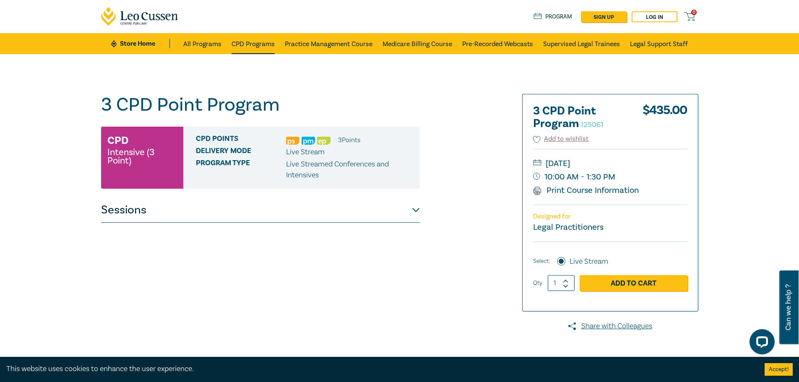
click at [263, 46] on link "CPD Programs" at bounding box center [252, 43] width 43 height 21
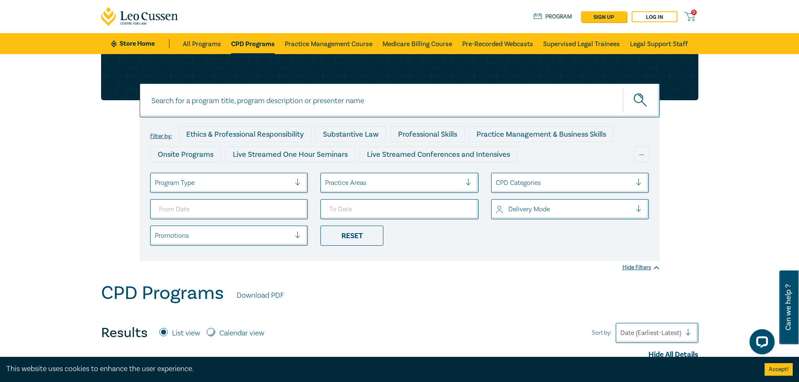
click at [374, 94] on input at bounding box center [400, 100] width 520 height 34
click at [240, 102] on input at bounding box center [400, 100] width 520 height 34
type input "Litigation - A practical guide to operating in the Victorian Courts"
click at [623, 88] on button "submit" at bounding box center [641, 101] width 37 height 26
click at [636, 104] on icon "submit" at bounding box center [640, 100] width 15 height 15
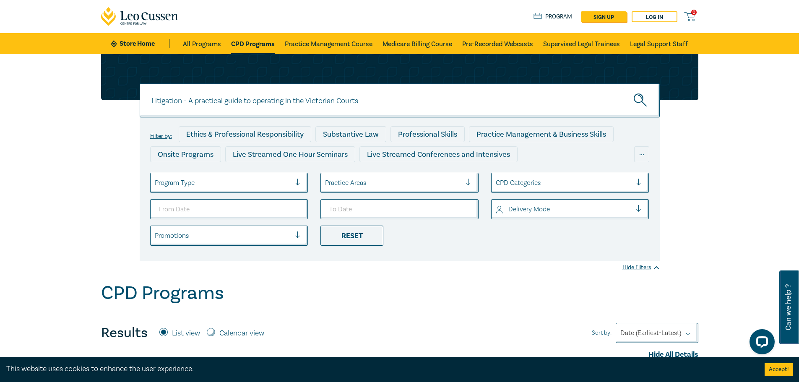
click at [638, 89] on button "submit" at bounding box center [641, 101] width 37 height 26
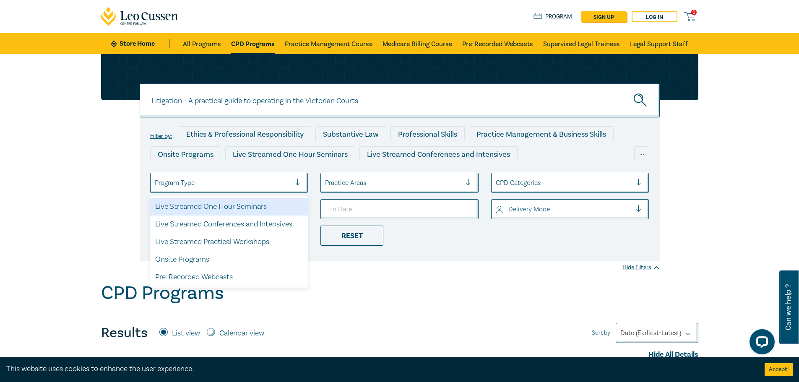
click at [262, 179] on div at bounding box center [223, 182] width 136 height 11
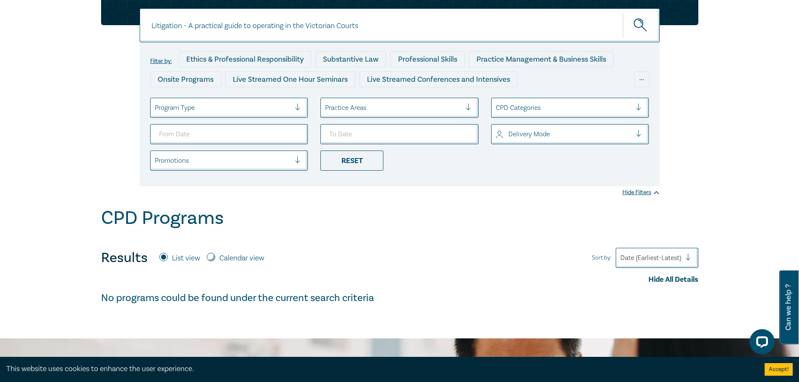
scroll to position [168, 0]
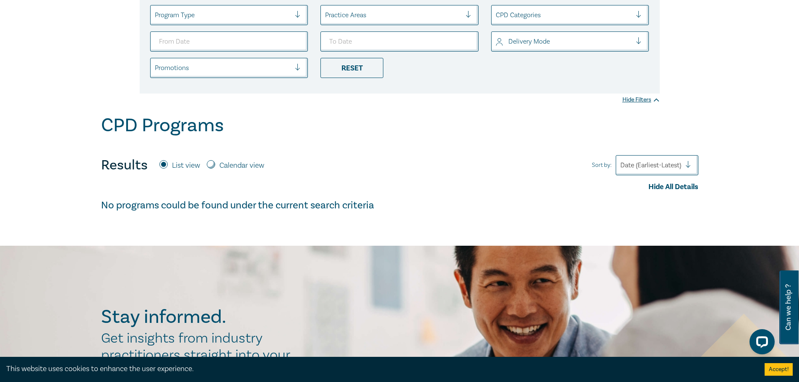
click at [226, 166] on label "Calendar view" at bounding box center [241, 165] width 45 height 11
click at [215, 166] on input "Calendar view" at bounding box center [211, 164] width 8 height 8
radio input "true"
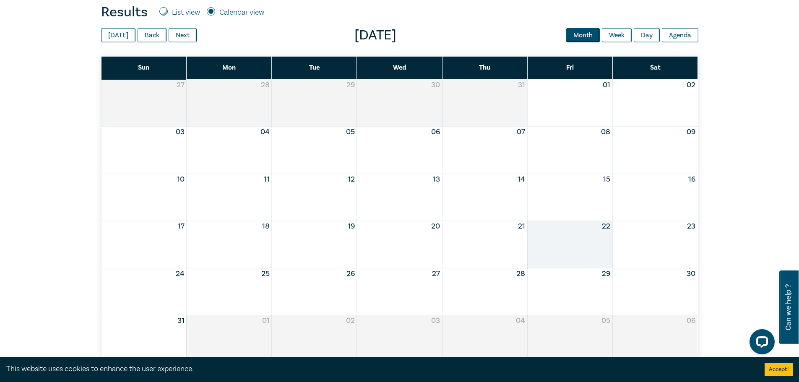
scroll to position [293, 0]
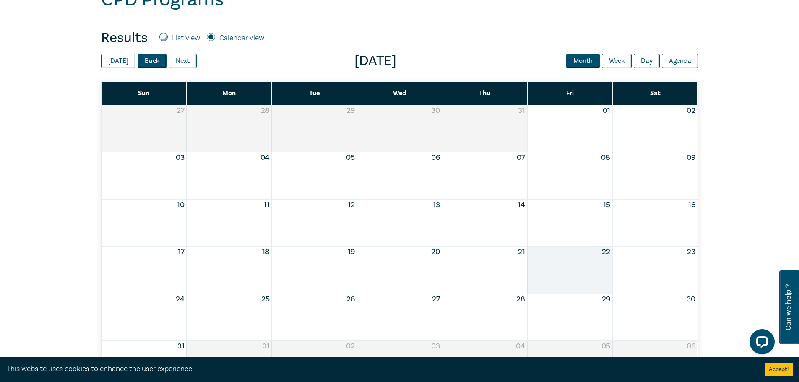
click at [153, 62] on button "Back" at bounding box center [152, 61] width 29 height 14
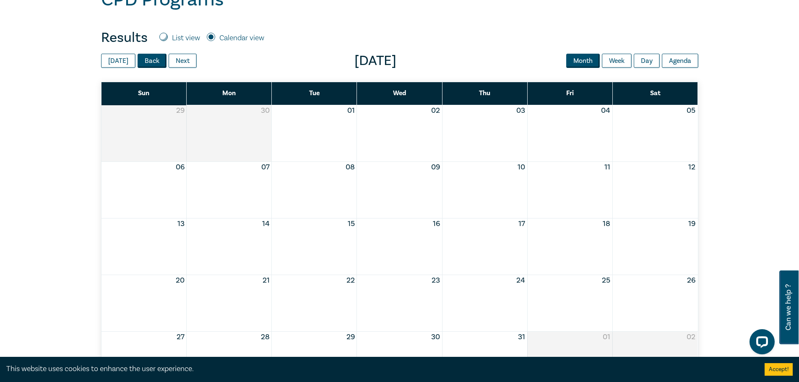
click at [152, 62] on button "Back" at bounding box center [152, 61] width 29 height 14
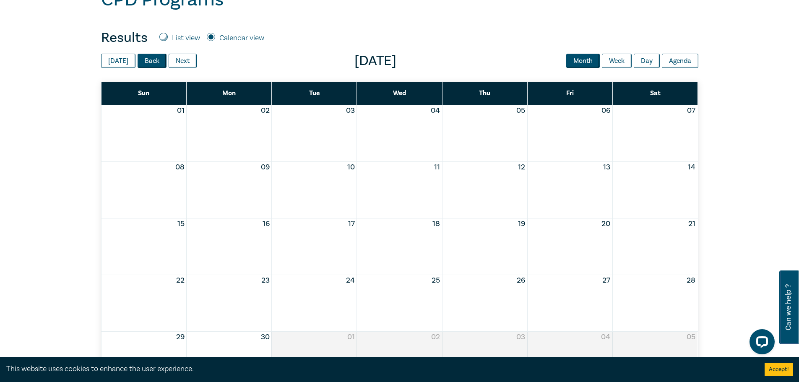
click at [151, 62] on button "Back" at bounding box center [152, 61] width 29 height 14
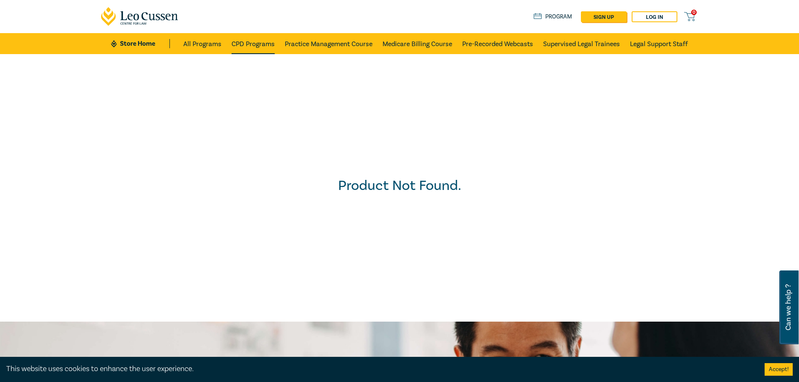
click at [243, 42] on link "CPD Programs" at bounding box center [252, 43] width 43 height 21
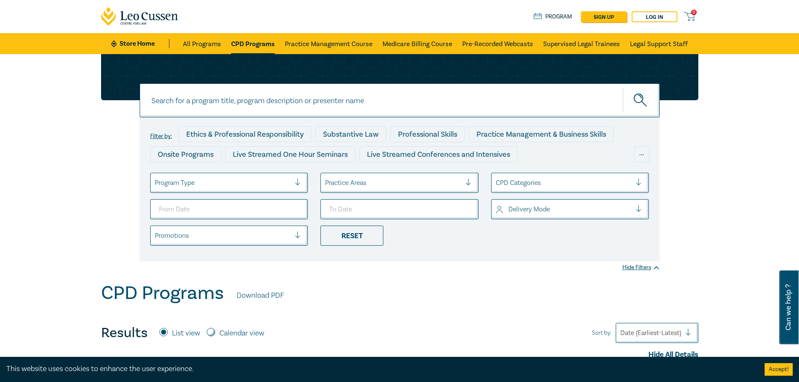
click at [640, 98] on icon "submit" at bounding box center [640, 100] width 15 height 15
click at [491, 97] on input at bounding box center [400, 100] width 520 height 34
click at [623, 88] on button "submit" at bounding box center [641, 101] width 37 height 26
click at [652, 98] on button "submit" at bounding box center [641, 101] width 37 height 26
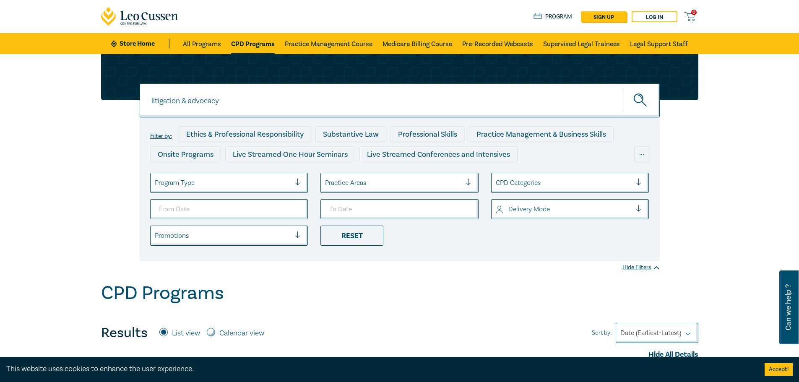
drag, startPoint x: 226, startPoint y: 97, endPoint x: 129, endPoint y: 156, distance: 113.4
click at [0, 98] on div "litigation & advocacy litigation & advocacy litigation & advocacy Filter by: Et…" at bounding box center [399, 168] width 799 height 228
type input "Litigation"
click at [623, 88] on button "submit" at bounding box center [641, 101] width 37 height 26
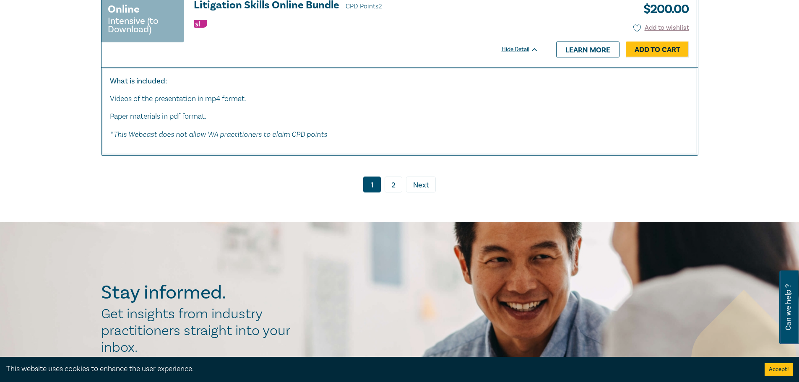
scroll to position [4067, 0]
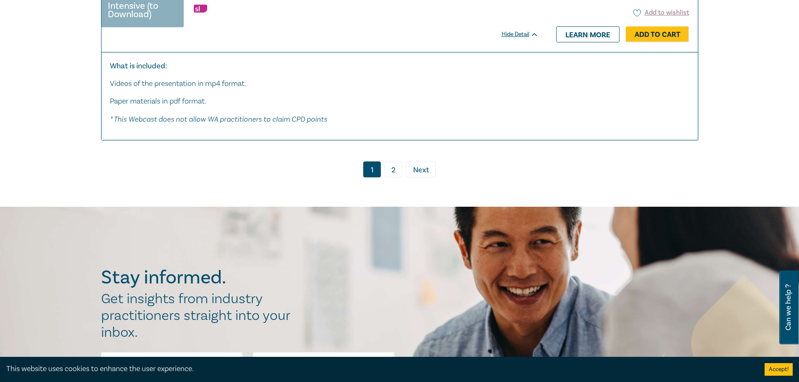
click at [397, 177] on link "2" at bounding box center [393, 169] width 18 height 16
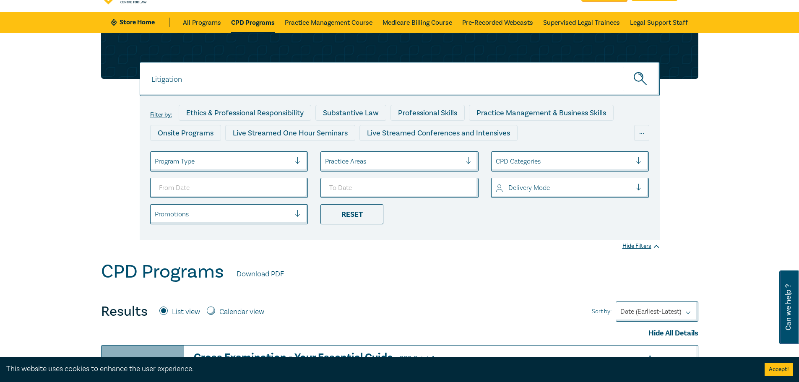
scroll to position [42, 0]
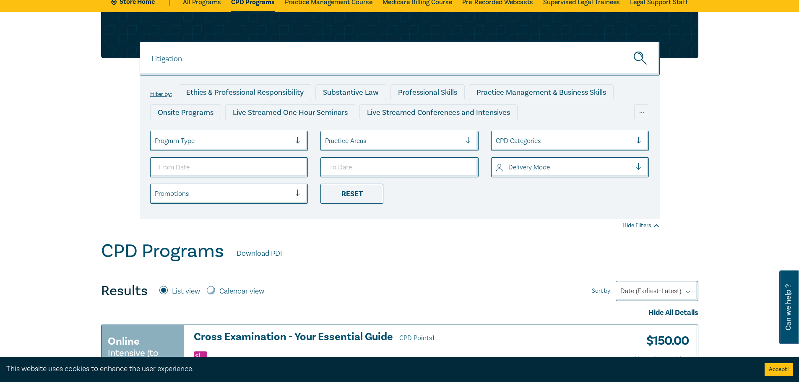
click at [215, 288] on div "Calendar view" at bounding box center [235, 291] width 57 height 11
click at [212, 292] on input "Calendar view" at bounding box center [211, 290] width 8 height 8
radio input "true"
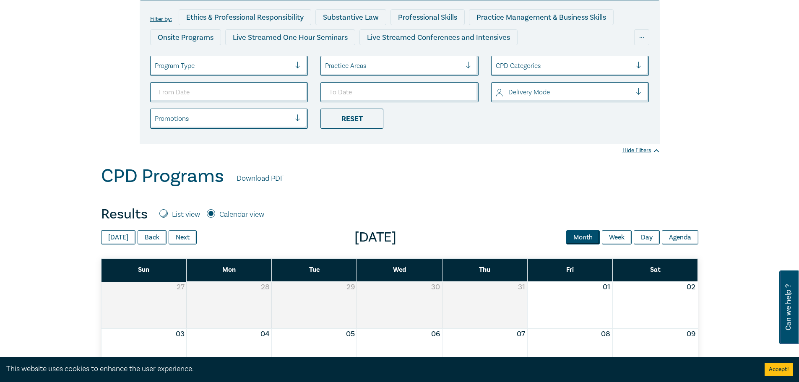
scroll to position [252, 0]
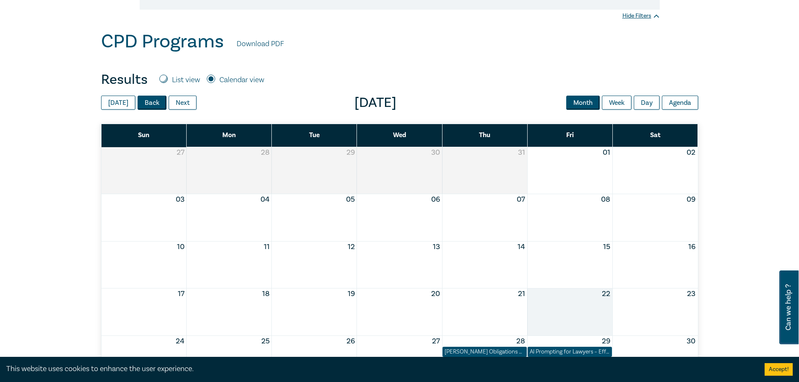
click at [153, 100] on button "Back" at bounding box center [152, 103] width 29 height 14
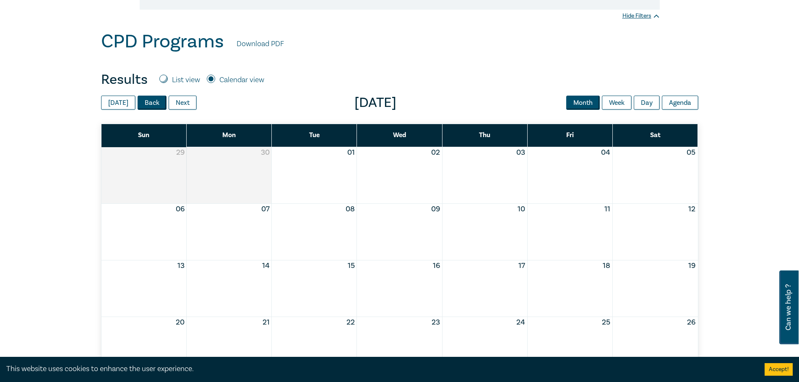
click at [153, 100] on button "Back" at bounding box center [152, 103] width 29 height 14
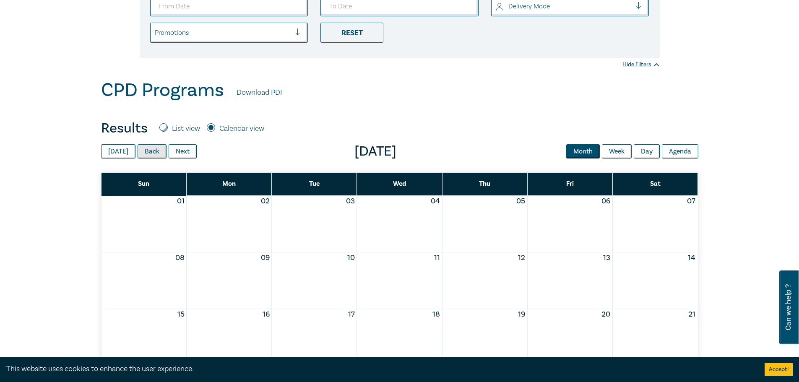
scroll to position [126, 0]
